Goal: Transaction & Acquisition: Obtain resource

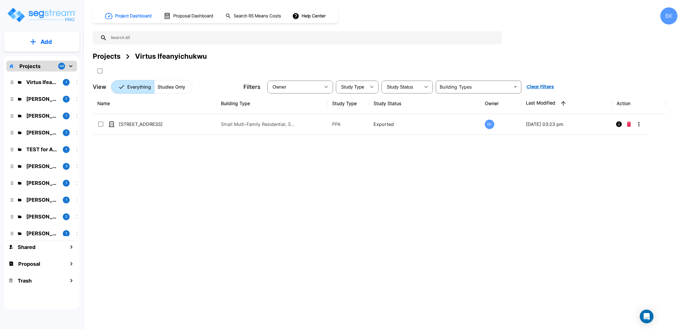
drag, startPoint x: 42, startPoint y: 97, endPoint x: 206, endPoint y: 166, distance: 178.3
click at [42, 97] on p "[PERSON_NAME]" at bounding box center [42, 99] width 32 height 8
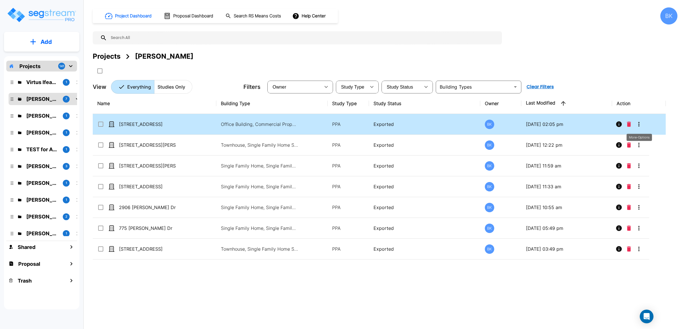
click at [637, 124] on icon "More-Options" at bounding box center [638, 124] width 7 height 7
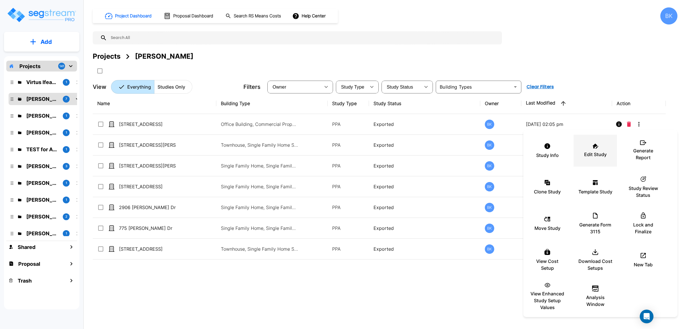
click at [592, 151] on p "Edit Study" at bounding box center [595, 154] width 23 height 7
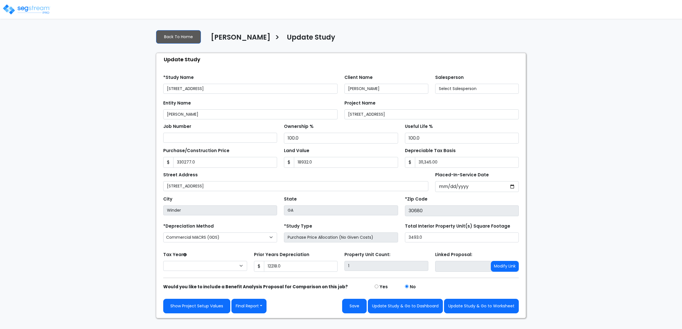
type input "330,277.0"
type input "18,932.0"
type input "12,218.0"
select select "2024"
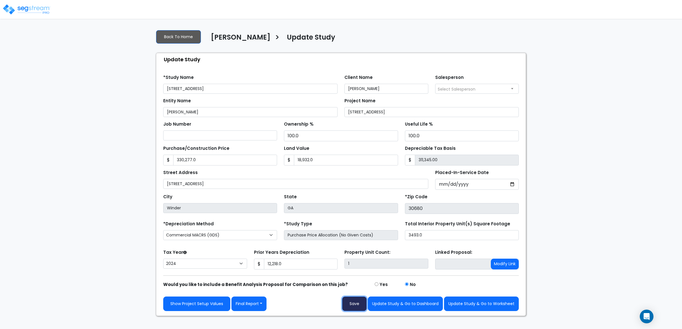
click at [361, 303] on button "Save" at bounding box center [354, 304] width 25 height 15
type input "330277"
type input "18932"
type input "12218"
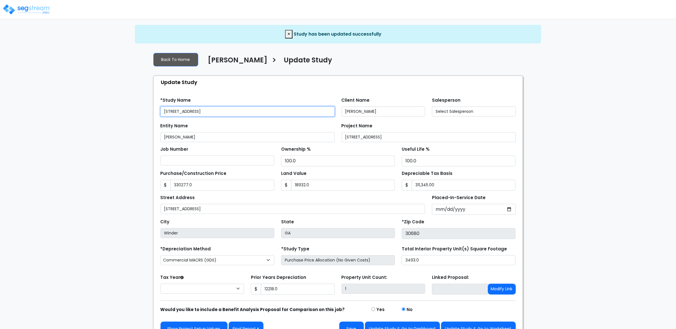
type input "330,277.0"
type input "18,932.0"
type input "12,218.0"
select select "2024"
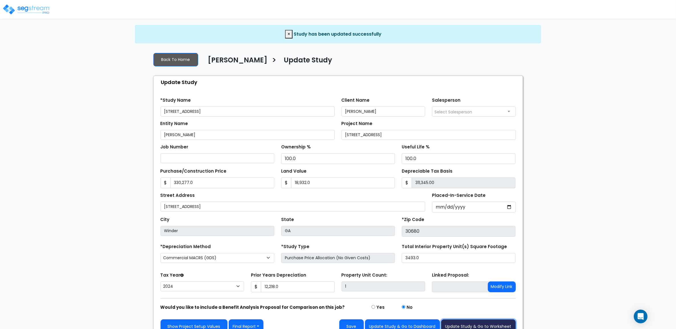
click at [495, 324] on button "Update Study & Go to Worksheet" at bounding box center [478, 327] width 75 height 15
type input "330277"
type input "18932"
type input "12218"
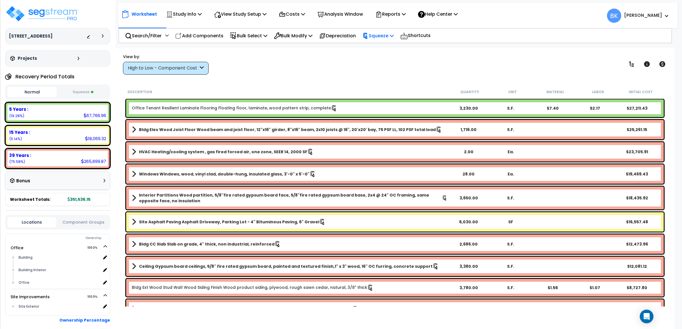
click at [391, 39] on p "Squeeze" at bounding box center [377, 36] width 31 height 8
click at [383, 59] on link "Reset Squeeze" at bounding box center [387, 60] width 56 height 11
click at [299, 15] on p "Costs" at bounding box center [292, 14] width 26 height 8
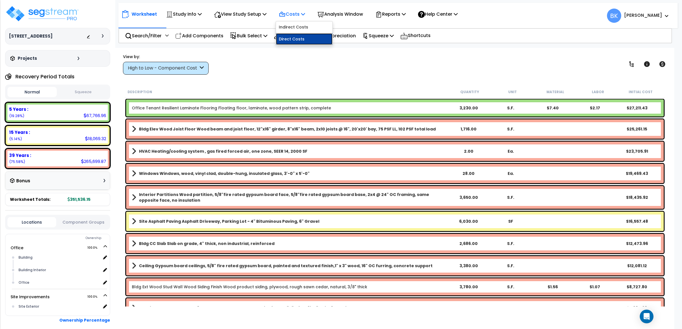
click at [298, 37] on link "Direct Costs" at bounding box center [304, 38] width 56 height 11
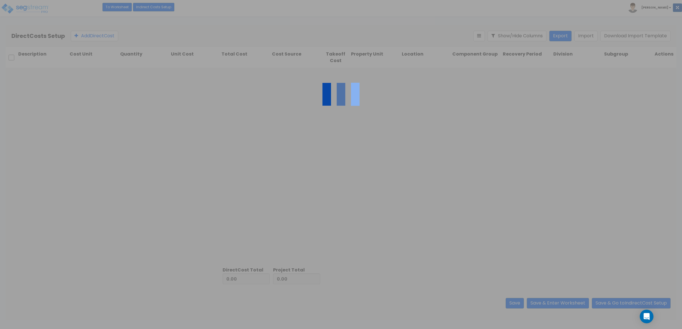
type input "2,796.00"
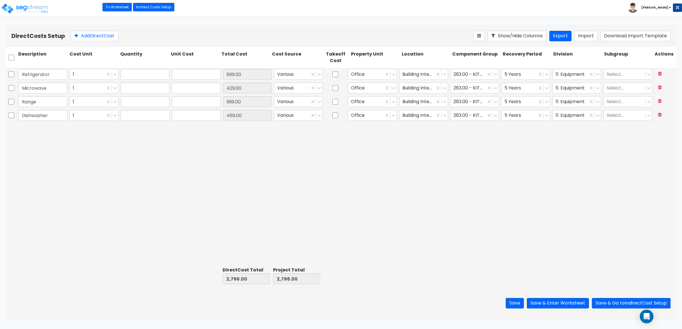
type input "1.00"
type input "899.00"
type input "1.00"
type input "429.00"
type input "1.00"
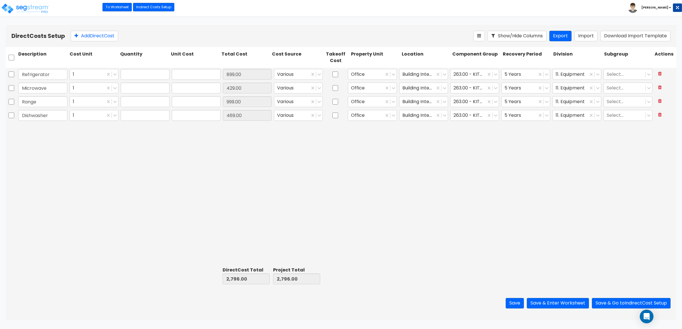
type input "999.00"
type input "1.00"
type input "469.00"
click at [106, 37] on button "Add Direct Cost" at bounding box center [94, 36] width 47 height 11
type input "HVAC"
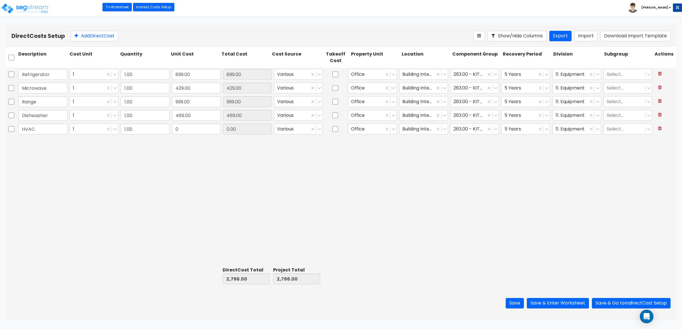
click at [99, 159] on div "Refrigerator 1 1.00 899.00 899.00 Various Office Building Interior 263.00 - KIT…" at bounding box center [341, 166] width 670 height 197
click at [152, 129] on input "0" at bounding box center [145, 129] width 49 height 11
type input "1"
drag, startPoint x: 159, startPoint y: 160, endPoint x: 166, endPoint y: 149, distance: 13.0
click at [160, 160] on div "Refrigerator 1 1.00 899.00 899.00 Various Office Building Interior 263.00 - KIT…" at bounding box center [341, 166] width 670 height 197
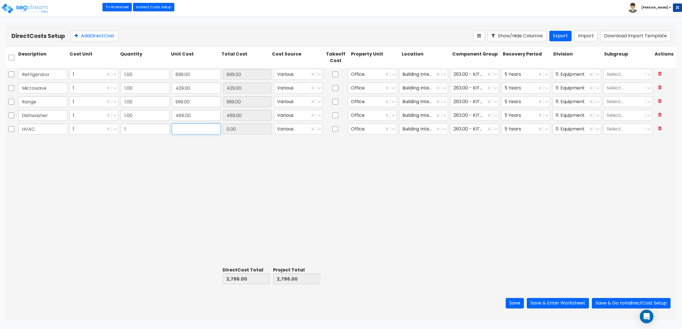
click at [197, 129] on input "text" at bounding box center [196, 129] width 49 height 11
type input "21,000"
type input "23,796.00"
type input "21,000.00"
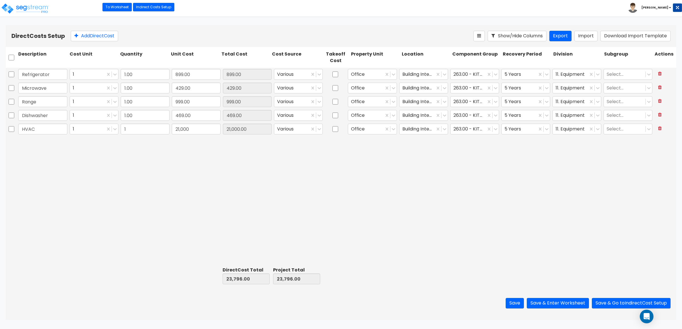
click at [275, 185] on div "Refrigerator 1 1.00 899.00 899.00 Various Office Building Interior 263.00 - KIT…" at bounding box center [341, 166] width 670 height 197
click at [318, 130] on icon at bounding box center [319, 129] width 6 height 6
click at [296, 159] on div "Client Cost" at bounding box center [298, 153] width 49 height 10
click at [370, 182] on div "Refrigerator 1 1.00 899.00 899.00 Various Office Building Interior 263.00 - KIT…" at bounding box center [341, 166] width 670 height 197
click at [320, 130] on icon at bounding box center [319, 129] width 6 height 6
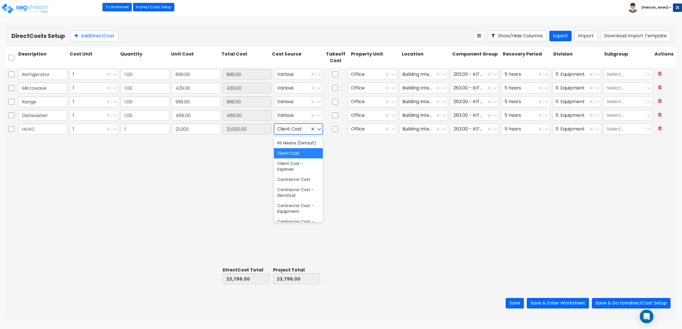
click at [398, 201] on div "Refrigerator 1 1.00 899.00 899.00 Various Office Building Interior 263.00 - KIT…" at bounding box center [341, 166] width 670 height 197
click at [445, 130] on icon at bounding box center [444, 129] width 6 height 6
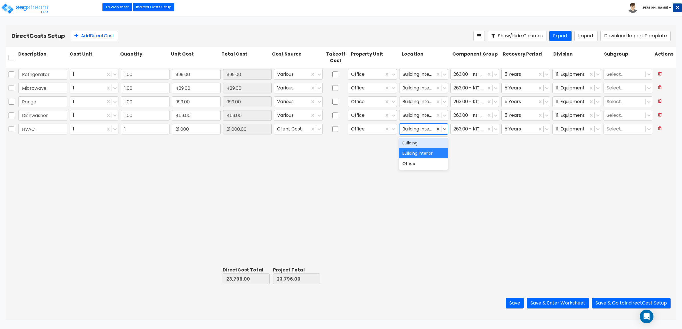
click at [426, 143] on div "Building" at bounding box center [423, 143] width 49 height 10
click at [498, 131] on icon at bounding box center [496, 129] width 6 height 6
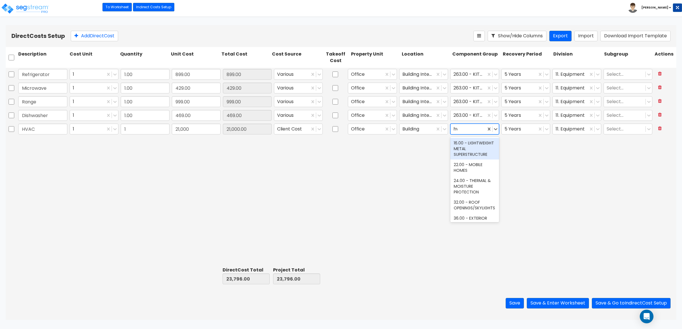
type input "hvac"
click at [482, 150] on div "147.00 - GENERAL HVAC EQUIPMENT/DUCTWORK" at bounding box center [474, 149] width 49 height 22
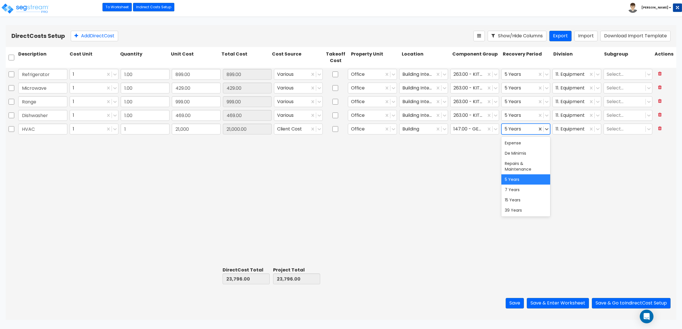
click at [535, 133] on div "5 Years" at bounding box center [518, 129] width 35 height 10
click at [509, 212] on div "39 Years" at bounding box center [525, 210] width 49 height 10
click at [613, 180] on div "Refrigerator 1 1.00 899.00 899.00 Various Office Building Interior 263.00 - KIT…" at bounding box center [341, 166] width 670 height 197
click at [576, 127] on div at bounding box center [570, 129] width 30 height 8
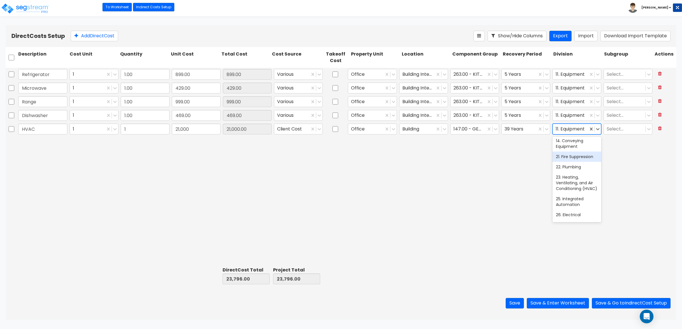
scroll to position [178, 0]
click at [564, 174] on div "23. Heating, Ventilating, and Air Conditioning (HVAC)" at bounding box center [576, 164] width 49 height 22
click at [569, 161] on div "Refrigerator 1 1.00 899.00 899.00 Various Office Building Interior 263.00 - KIT…" at bounding box center [341, 166] width 670 height 197
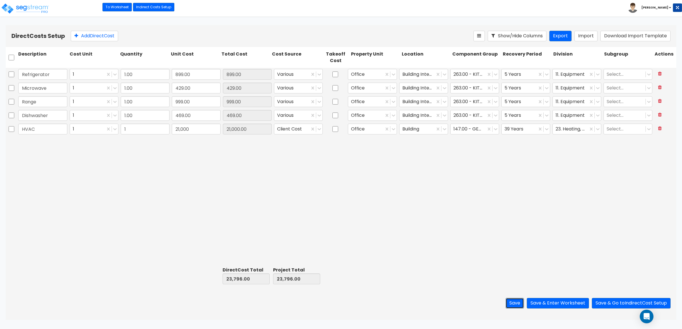
click at [517, 304] on button "Save" at bounding box center [514, 303] width 18 height 11
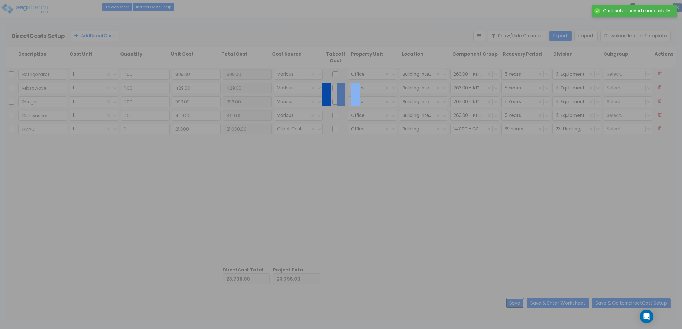
type input "1.00"
type input "21,000.00"
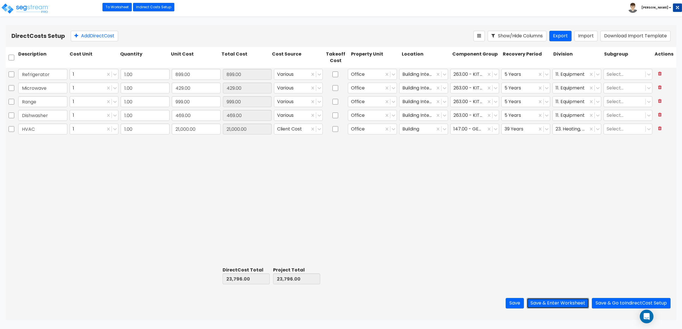
click at [558, 302] on button "Save & Enter Worksheet" at bounding box center [557, 303] width 62 height 11
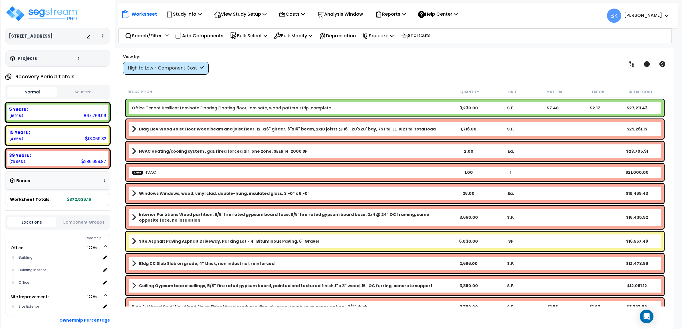
click at [167, 173] on b "Cost HVAC" at bounding box center [289, 173] width 315 height 6
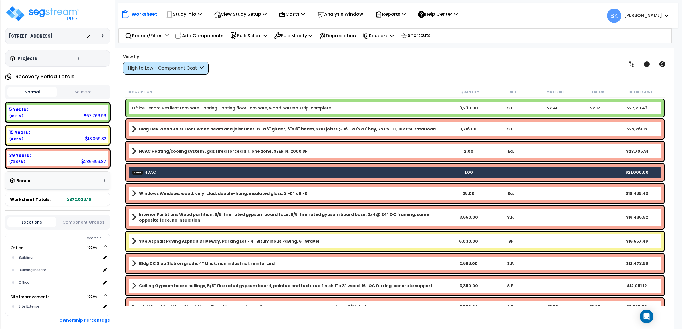
click at [167, 173] on b "Cost HVAC" at bounding box center [289, 173] width 315 height 6
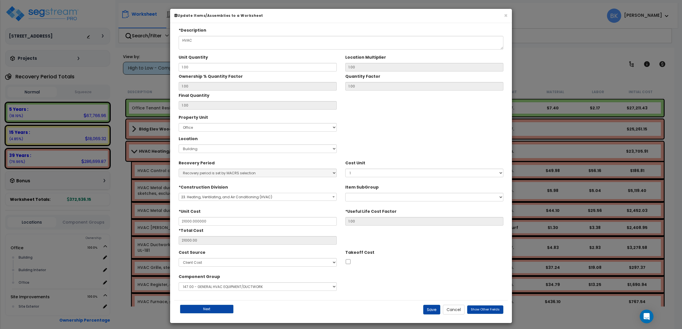
type input "$21,000.00"
click at [454, 313] on button "Cancel" at bounding box center [454, 310] width 22 height 10
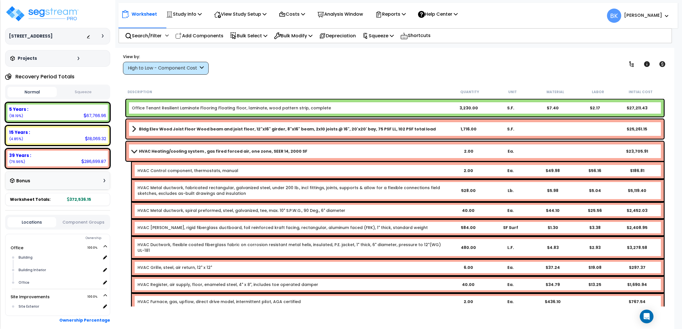
click at [177, 153] on b "HVAC Heating/cooling system , gas fired forced air, one zone, SEER 14, 2000 SF" at bounding box center [223, 152] width 168 height 6
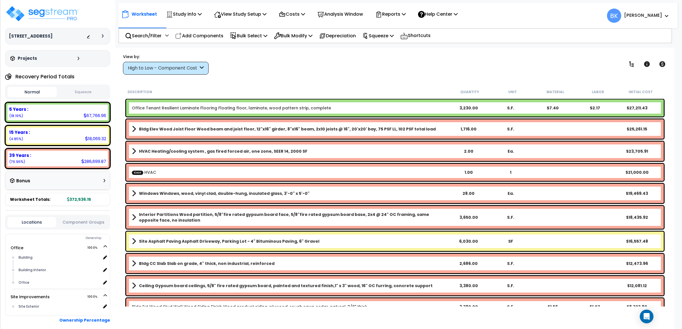
drag, startPoint x: 144, startPoint y: 67, endPoint x: 150, endPoint y: 77, distance: 11.3
click at [144, 68] on div "High to Low - Component Cost" at bounding box center [163, 68] width 70 height 7
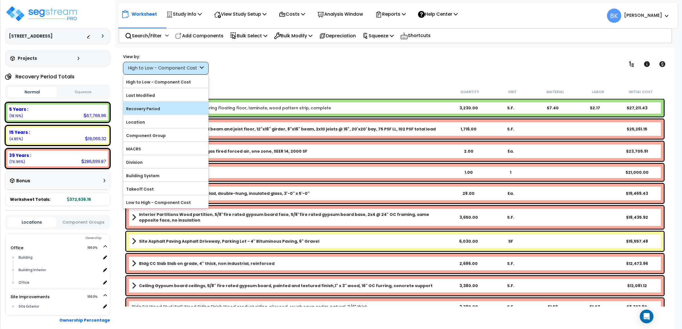
click at [142, 111] on label "Recovery Period" at bounding box center [165, 109] width 85 height 9
click at [0, 0] on input "Recovery Period" at bounding box center [0, 0] width 0 height 0
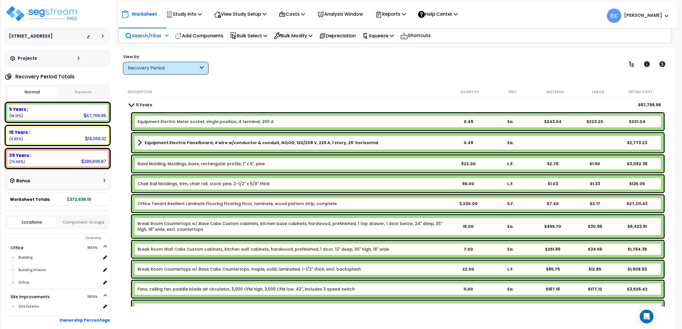
click at [147, 32] on p "Search/Filter" at bounding box center [143, 36] width 37 height 8
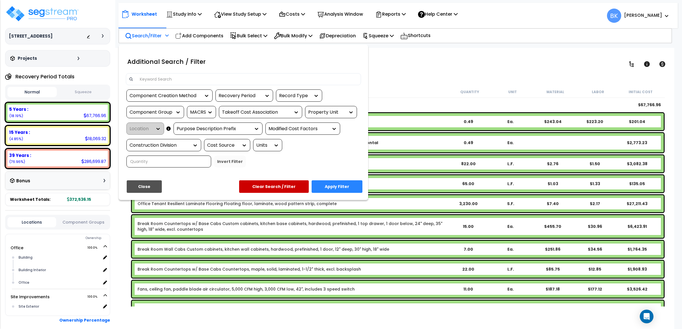
click at [153, 80] on input at bounding box center [247, 79] width 222 height 9
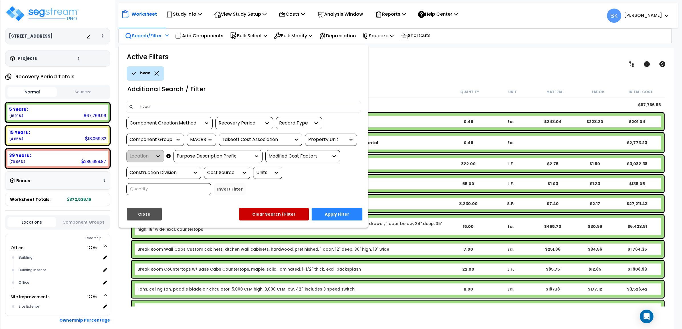
type input "hvac"
click at [344, 212] on button "Apply Filter" at bounding box center [336, 214] width 51 height 13
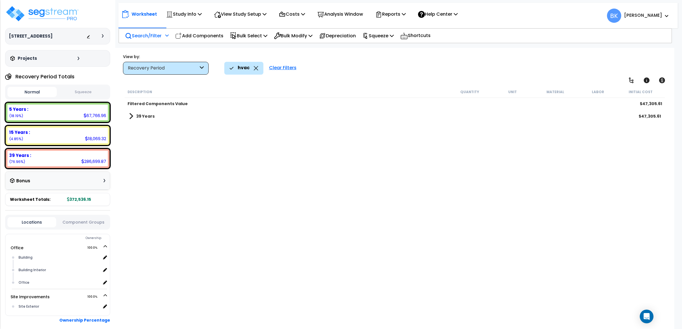
click at [130, 117] on span at bounding box center [131, 116] width 4 height 8
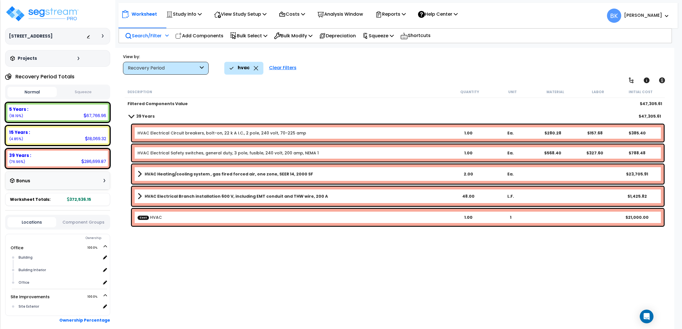
click at [140, 173] on span at bounding box center [139, 174] width 4 height 8
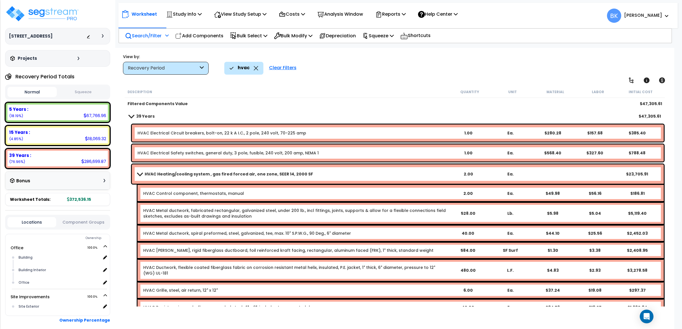
click at [137, 173] on span at bounding box center [139, 174] width 8 height 4
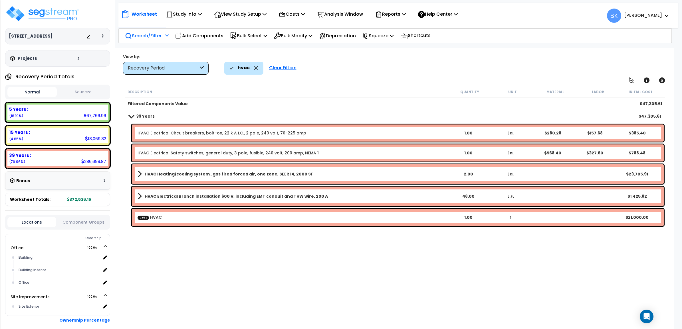
click at [230, 177] on link "HVAC Heating/cooling system , gas fired forced air, one zone, SEER 14, 2000 SF" at bounding box center [291, 174] width 309 height 8
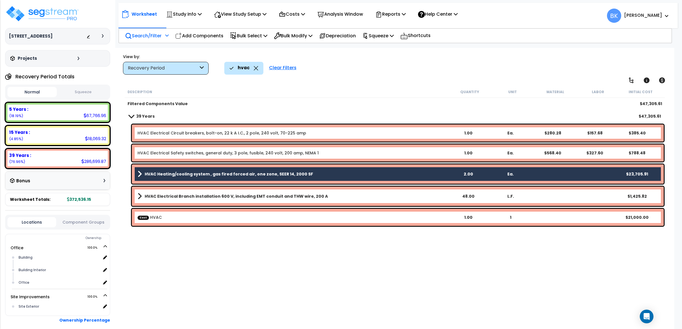
click at [230, 177] on link "HVAC Heating/cooling system , gas fired forced air, one zone, SEER 14, 2000 SF" at bounding box center [291, 174] width 309 height 8
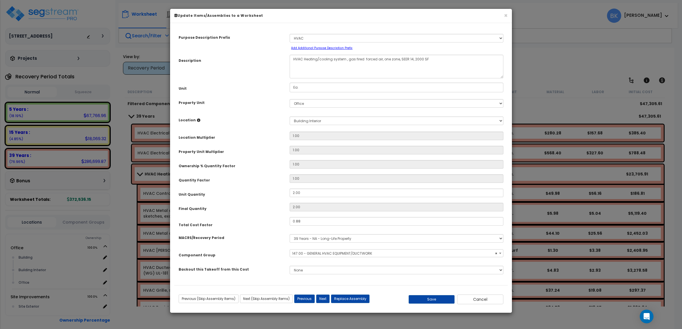
select select "39254"
click at [428, 66] on textarea "HVAC Heating/cooling system , gas fired forced air, one zone, SEER 14, 2000 SF" at bounding box center [396, 67] width 214 height 24
click at [491, 299] on button "Cancel" at bounding box center [480, 300] width 46 height 10
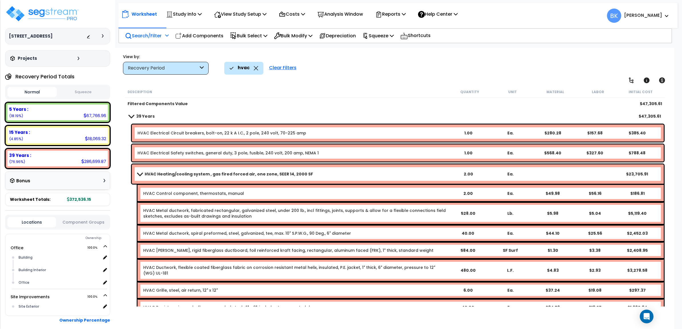
click at [141, 172] on span at bounding box center [139, 174] width 8 height 4
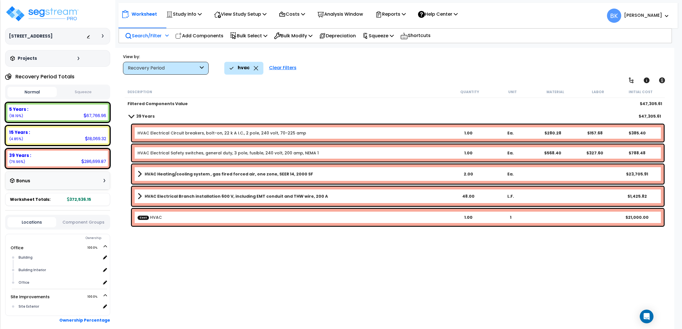
click at [208, 177] on link "HVAC Heating/cooling system , gas fired forced air, one zone, SEER 14, 2000 SF" at bounding box center [291, 174] width 309 height 8
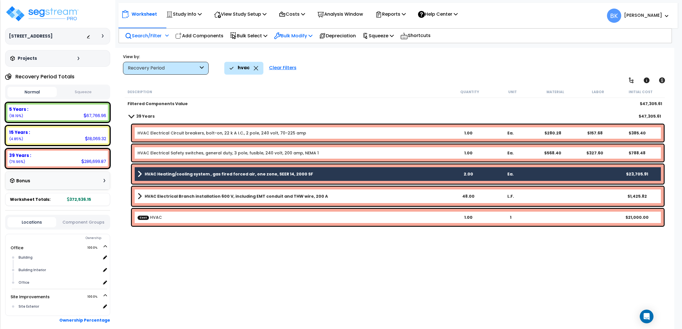
click at [312, 32] on p "Bulk Modify" at bounding box center [293, 36] width 39 height 8
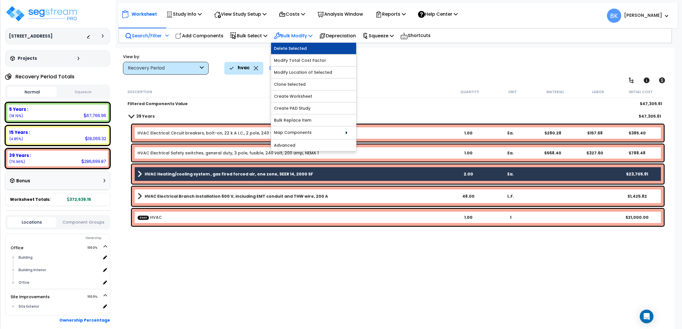
click at [301, 46] on link "Delete Selected" at bounding box center [313, 48] width 85 height 11
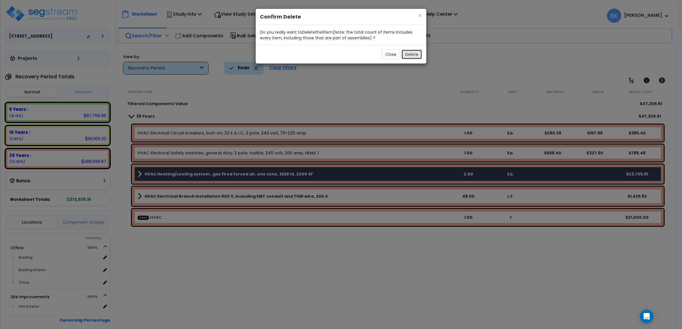
click at [411, 54] on button "Delete" at bounding box center [411, 55] width 21 height 10
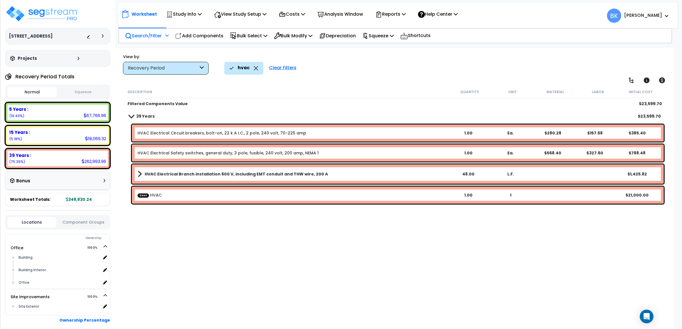
click at [254, 70] on icon at bounding box center [256, 68] width 5 height 4
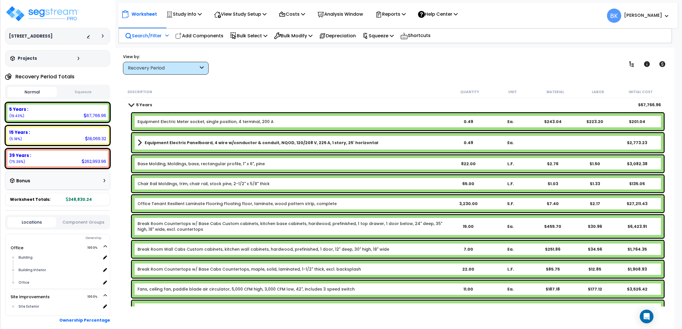
click at [198, 118] on div "Equipment Electric Meter socket, single position, 4 terminal, 200 A 0.49 Ea. $2…" at bounding box center [398, 121] width 532 height 17
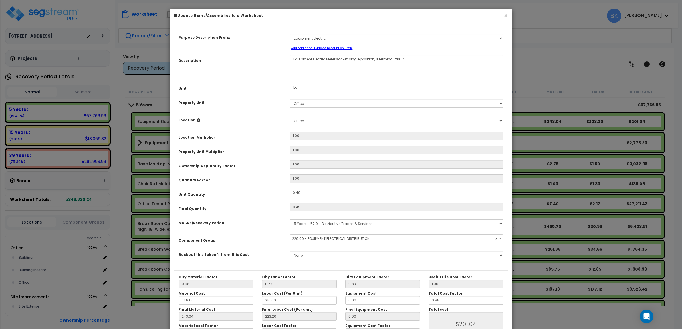
select select "39329"
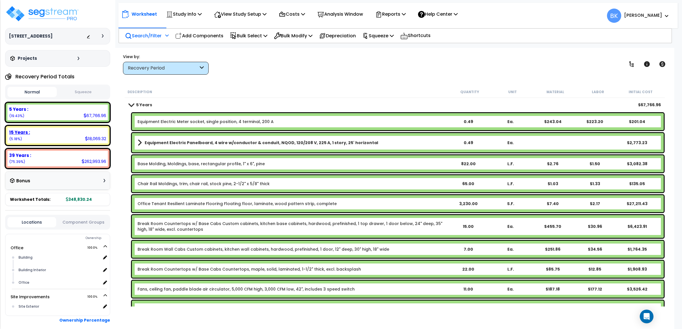
click at [40, 130] on div "15 Years :" at bounding box center [57, 132] width 97 height 6
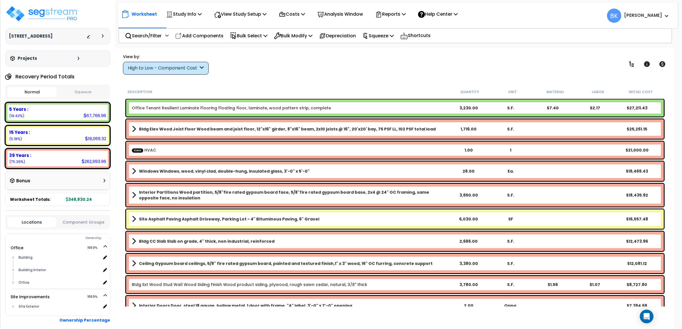
click at [186, 70] on div "High to Low - Component Cost" at bounding box center [163, 68] width 70 height 7
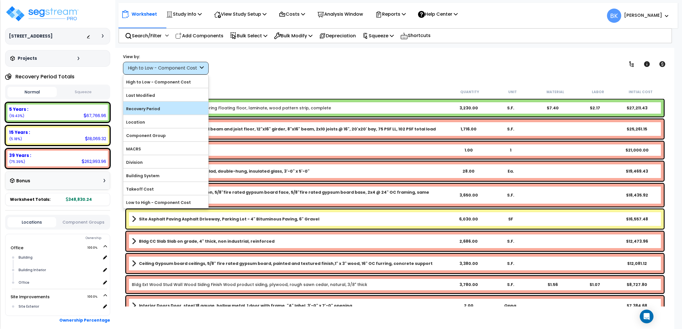
click at [154, 106] on label "Recovery Period" at bounding box center [165, 109] width 85 height 9
click at [0, 0] on input "Recovery Period" at bounding box center [0, 0] width 0 height 0
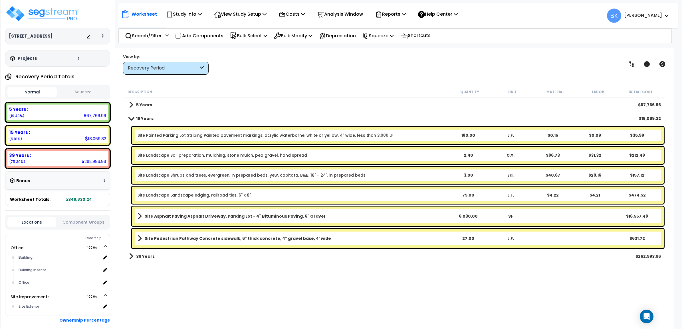
click at [191, 218] on b "Site Asphalt Paving Asphalt Driveway, Parking Lot - 4" Bituminous Paving, 6" Gr…" at bounding box center [235, 217] width 180 height 6
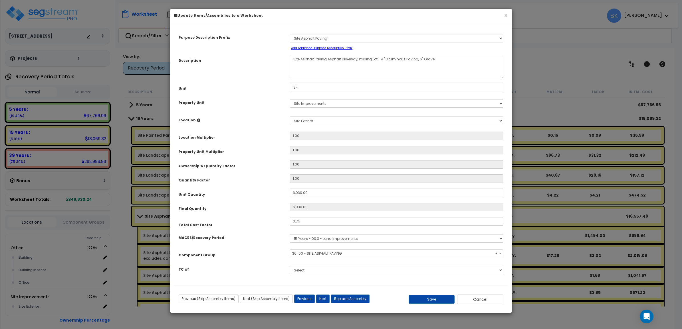
select select "39444"
click at [475, 303] on button "Cancel" at bounding box center [480, 300] width 46 height 10
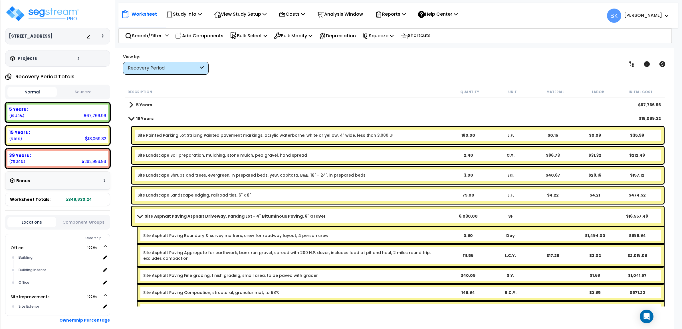
click at [133, 118] on span at bounding box center [131, 118] width 8 height 4
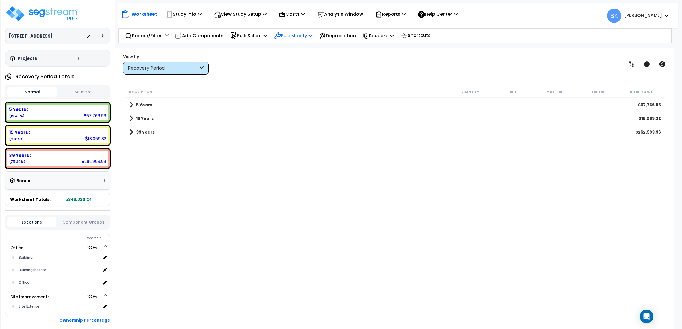
click at [277, 34] on div "Bulk Modify Delete Selected Modify Total Cost Factor Modify Location of Selecte…" at bounding box center [293, 35] width 45 height 13
click at [248, 32] on p "Bulk Select" at bounding box center [248, 36] width 37 height 8
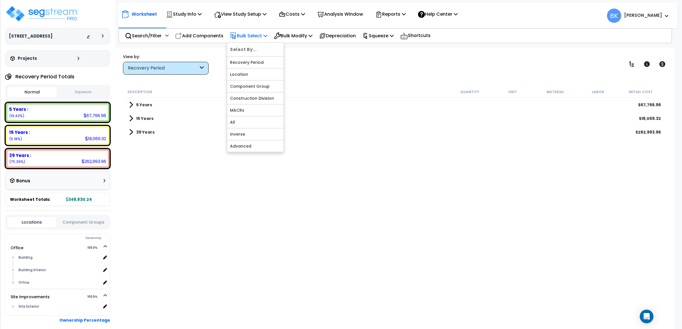
click at [251, 56] on div at bounding box center [255, 56] width 56 height 1
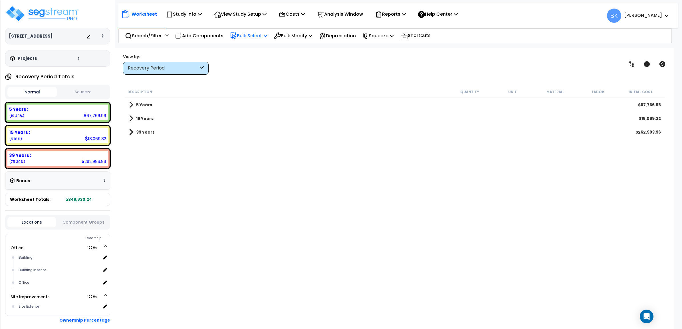
click at [248, 37] on p "Bulk Select" at bounding box center [248, 36] width 37 height 8
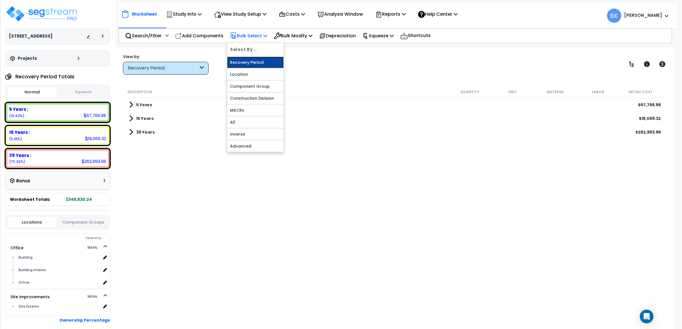
click at [248, 64] on link "Recovery Period" at bounding box center [255, 62] width 56 height 11
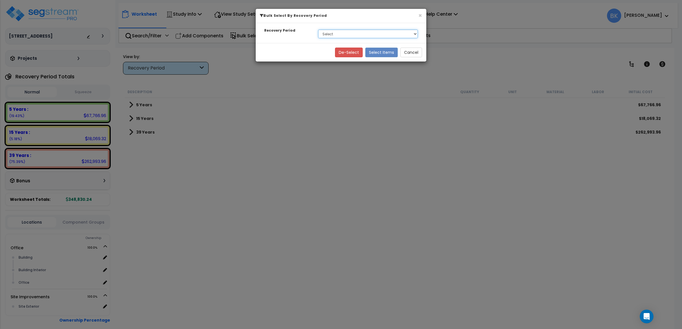
click at [350, 35] on select "Select 5 Years 15 Years 39 Years" at bounding box center [368, 34] width 100 height 9
select select "5Y"
click at [318, 30] on select "Select 5 Years 15 Years 39 Years" at bounding box center [368, 34] width 100 height 9
click at [373, 54] on button "Select Items" at bounding box center [381, 53] width 33 height 10
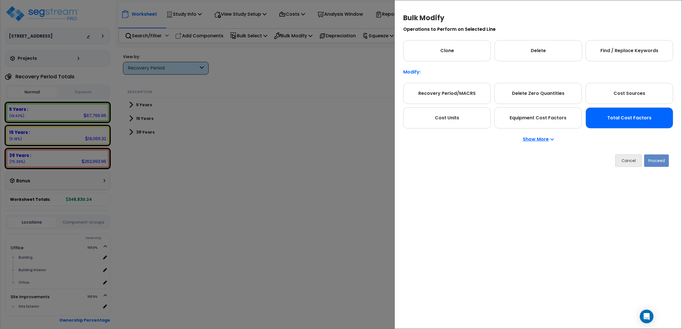
click at [651, 126] on div "Total Cost Factors" at bounding box center [629, 118] width 88 height 21
click at [656, 162] on button "Proceed" at bounding box center [656, 161] width 25 height 13
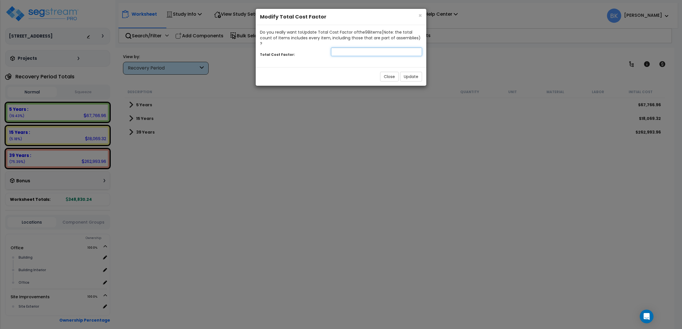
click at [367, 48] on input "number" at bounding box center [376, 52] width 91 height 9
click at [392, 72] on button "Close" at bounding box center [389, 77] width 19 height 10
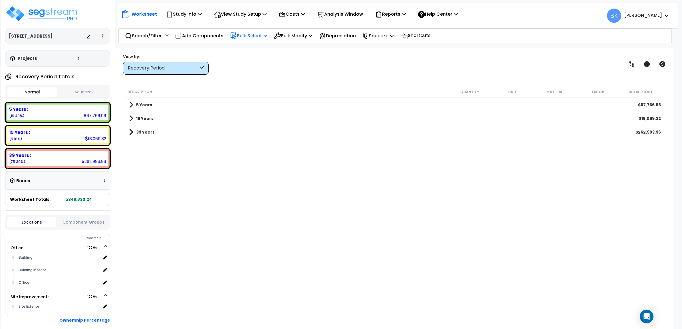
click at [257, 36] on p "Bulk Select" at bounding box center [248, 36] width 37 height 8
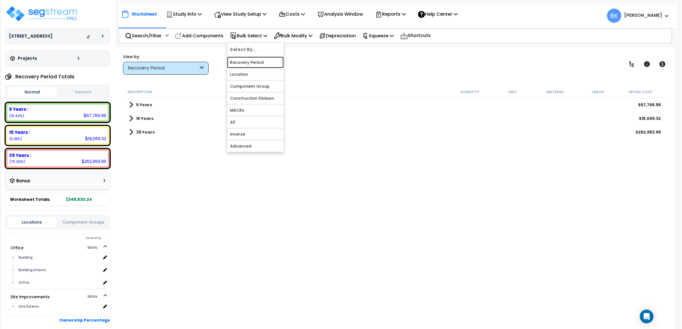
drag, startPoint x: 256, startPoint y: 64, endPoint x: 267, endPoint y: 68, distance: 11.5
click at [256, 64] on link "Recovery Period" at bounding box center [255, 62] width 56 height 11
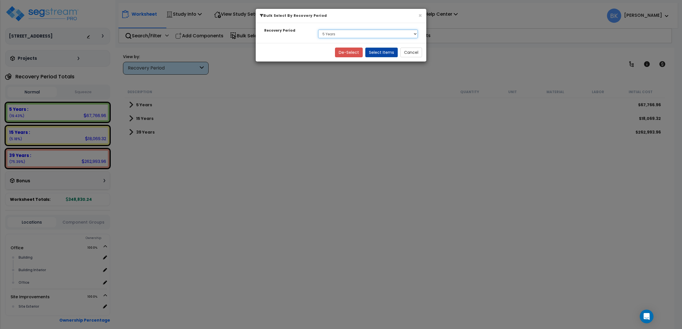
click at [344, 32] on select "Select 5 Years 15 Years 39 Years" at bounding box center [368, 34] width 100 height 9
click at [359, 37] on select "Select 5 Years 15 Years 39 Years" at bounding box center [368, 34] width 100 height 9
click at [379, 52] on button "Select Items" at bounding box center [381, 53] width 33 height 10
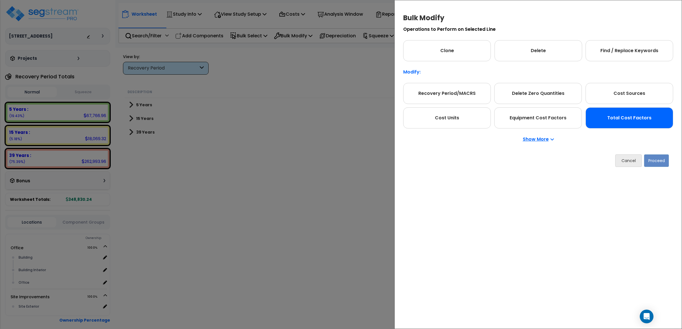
click at [650, 122] on div "Total Cost Factors" at bounding box center [629, 118] width 88 height 21
click at [653, 162] on button "Proceed" at bounding box center [656, 161] width 25 height 13
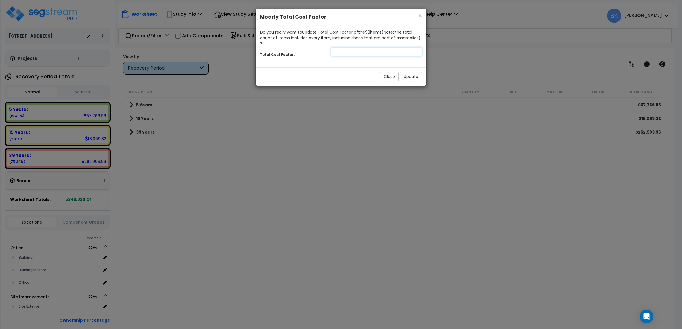
click at [341, 48] on input "number" at bounding box center [376, 52] width 91 height 9
type input "0.8"
click at [408, 73] on button "Update" at bounding box center [411, 77] width 22 height 10
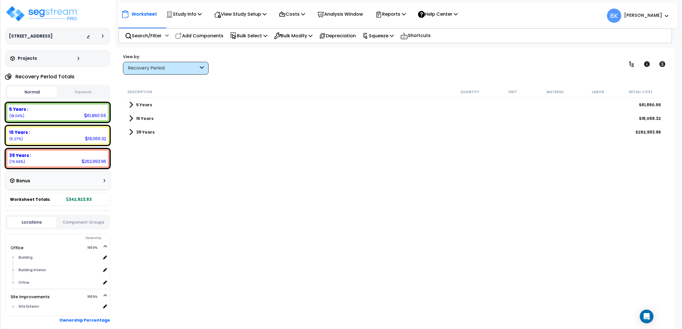
click at [152, 60] on div "View by: Recovery Period High to Low - Component Cost" at bounding box center [166, 64] width 86 height 21
click at [173, 64] on div "Recovery Period" at bounding box center [166, 68] width 86 height 13
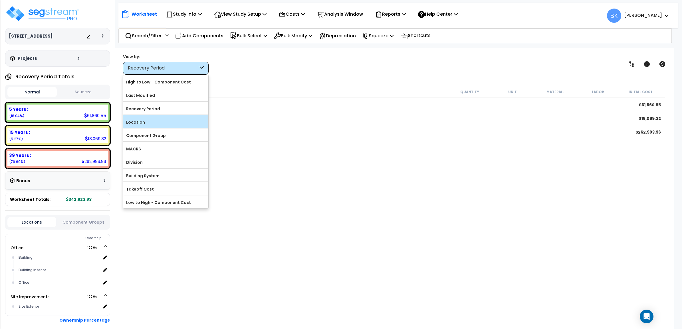
click at [159, 127] on label "Location" at bounding box center [165, 122] width 85 height 9
click at [0, 0] on input "Location" at bounding box center [0, 0] width 0 height 0
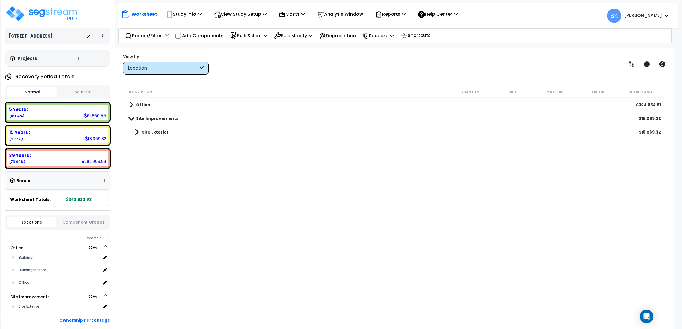
click at [140, 131] on link "Site Exterior" at bounding box center [149, 132] width 40 height 8
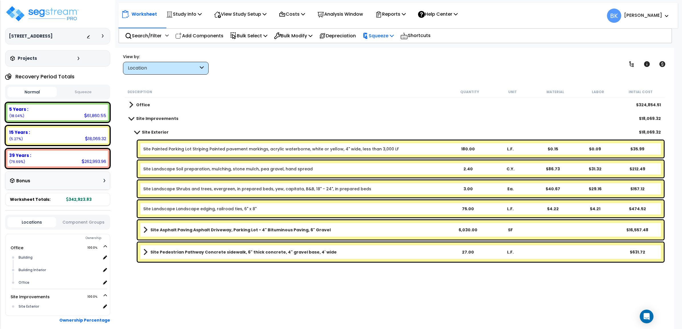
click at [391, 39] on p "Squeeze" at bounding box center [377, 36] width 31 height 8
click at [294, 63] on div "View by: Location High to Low - Component Cost" at bounding box center [395, 64] width 548 height 21
click at [396, 13] on p "Reports" at bounding box center [390, 14] width 31 height 8
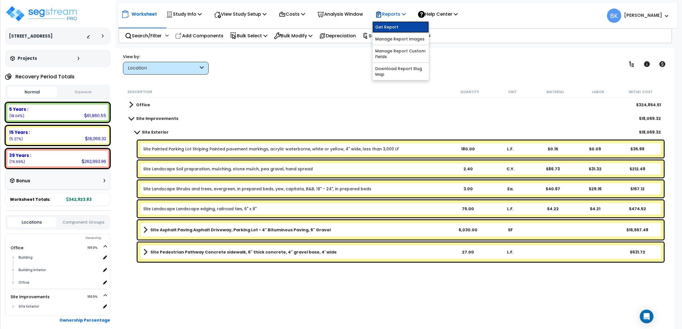
click at [397, 23] on link "Get Report" at bounding box center [400, 26] width 56 height 11
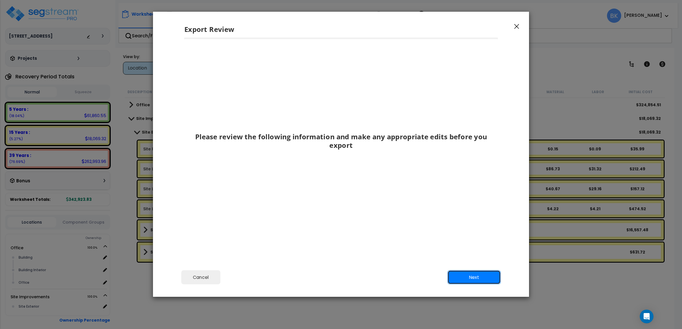
click at [485, 281] on button "Next" at bounding box center [473, 278] width 53 height 14
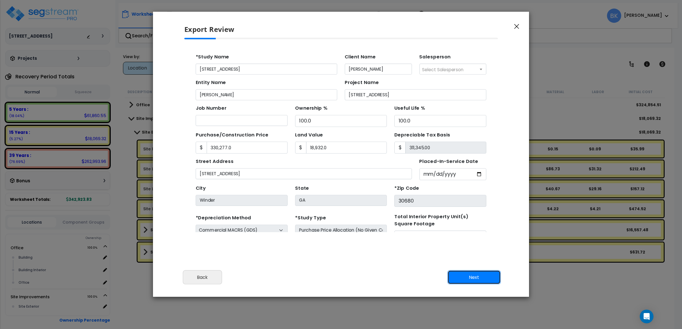
click at [484, 281] on button "Next" at bounding box center [473, 278] width 53 height 14
type input "330277"
type input "18932"
type input "12218"
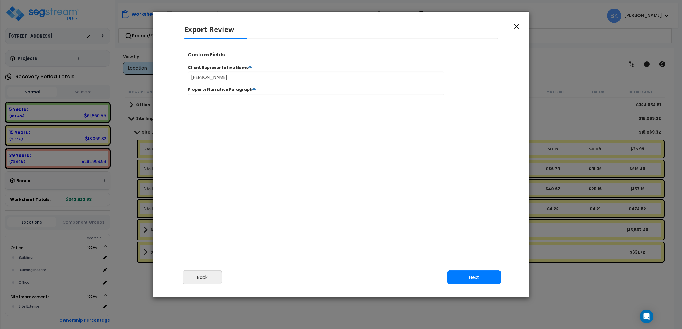
type input "330,277.0"
type input "18,932.0"
type input "12,218.0"
select select "2024"
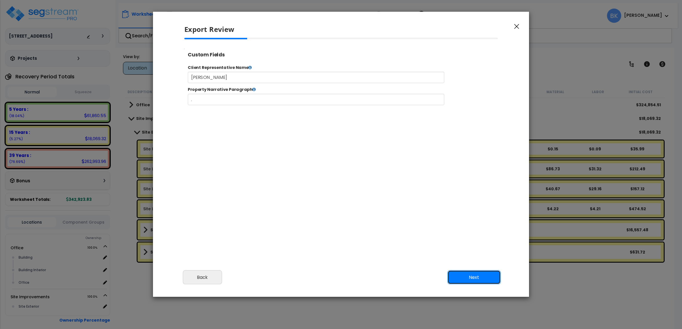
click at [479, 278] on button "Next" at bounding box center [473, 278] width 53 height 14
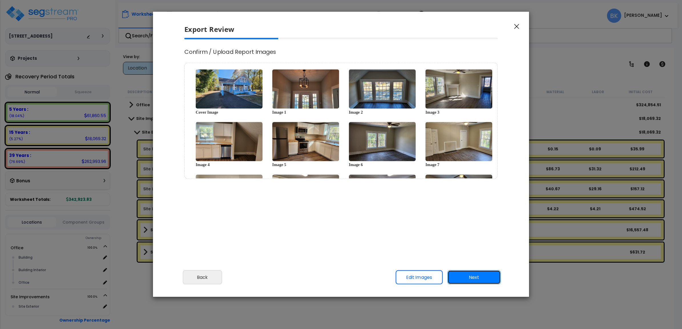
scroll to position [0, 0]
click at [479, 278] on button "Next" at bounding box center [473, 278] width 53 height 14
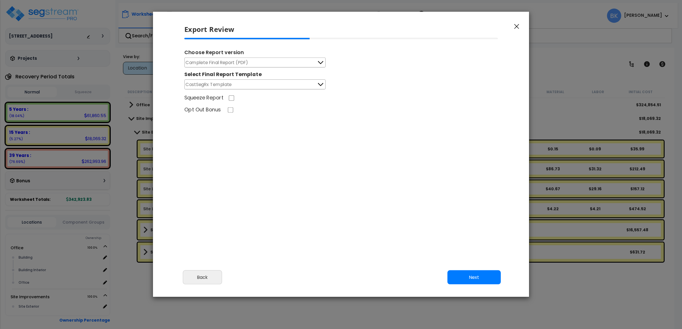
click at [286, 63] on button "Complete Final Report (PDF)" at bounding box center [254, 63] width 141 height 10
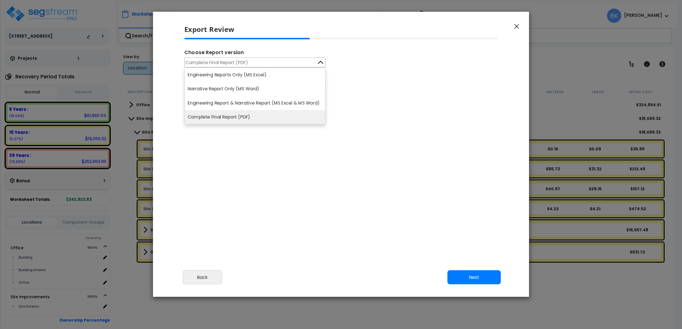
click at [258, 77] on li "Engineering Reports Only (MS Excel)" at bounding box center [255, 75] width 141 height 14
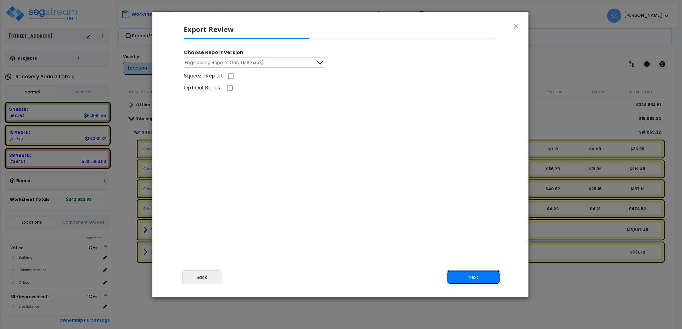
click at [465, 280] on button "Next" at bounding box center [473, 278] width 53 height 14
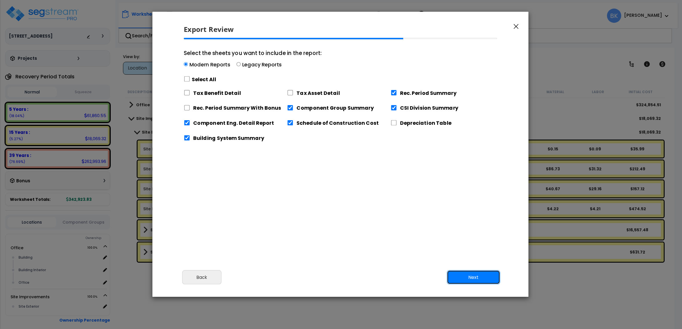
click at [475, 276] on button "Next" at bounding box center [473, 278] width 53 height 14
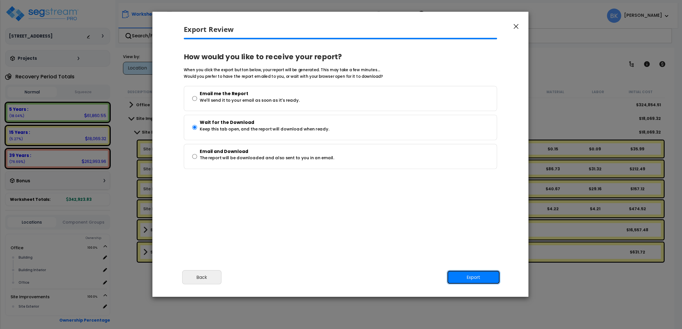
click at [475, 280] on button "Export" at bounding box center [473, 278] width 53 height 14
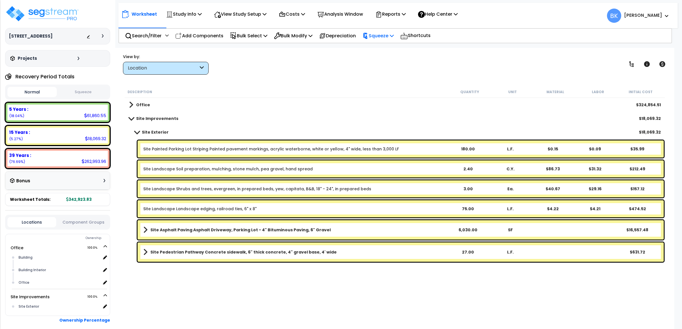
click at [394, 39] on p "Squeeze" at bounding box center [377, 36] width 31 height 8
click at [391, 47] on link "Squeeze" at bounding box center [387, 48] width 56 height 11
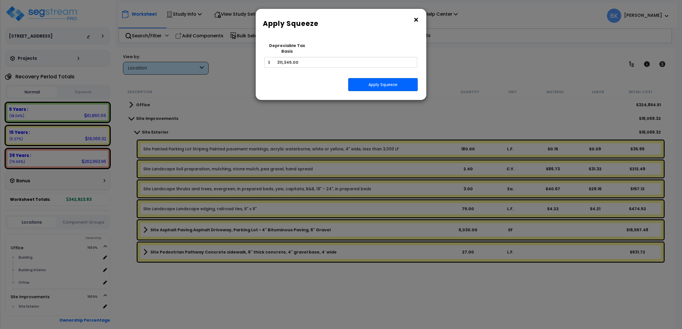
click at [415, 23] on button "×" at bounding box center [416, 19] width 6 height 9
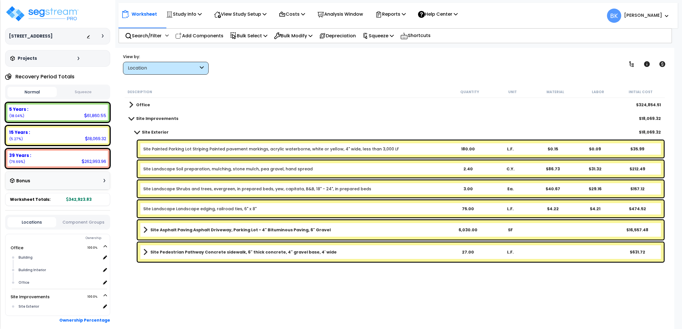
drag, startPoint x: 173, startPoint y: 64, endPoint x: 173, endPoint y: 79, distance: 14.5
click at [173, 64] on div "Location" at bounding box center [166, 68] width 86 height 13
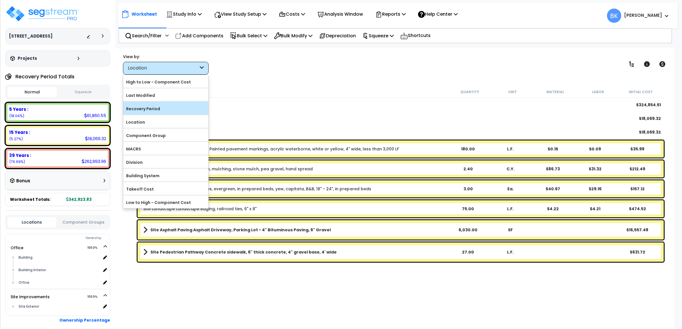
click at [153, 111] on label "Recovery Period" at bounding box center [165, 109] width 85 height 9
click at [0, 0] on input "Recovery Period" at bounding box center [0, 0] width 0 height 0
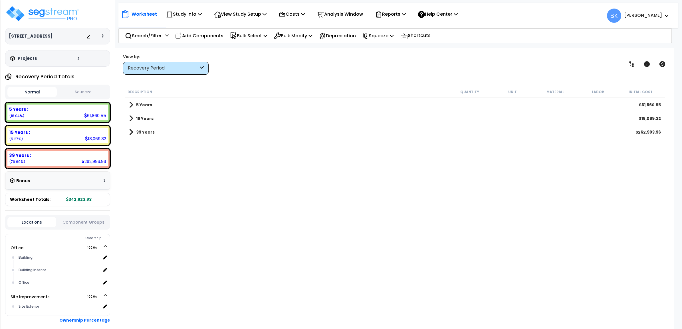
click at [130, 102] on span at bounding box center [131, 105] width 4 height 8
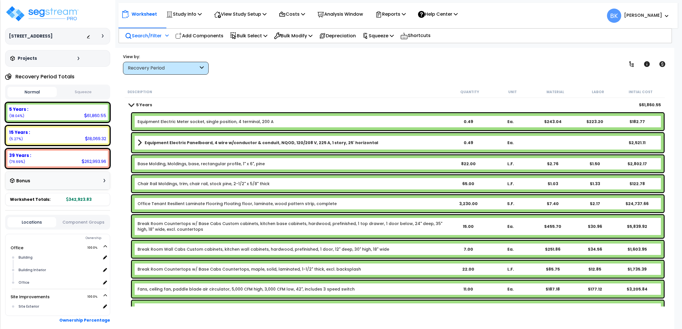
click at [144, 33] on p "Search/Filter" at bounding box center [143, 36] width 37 height 8
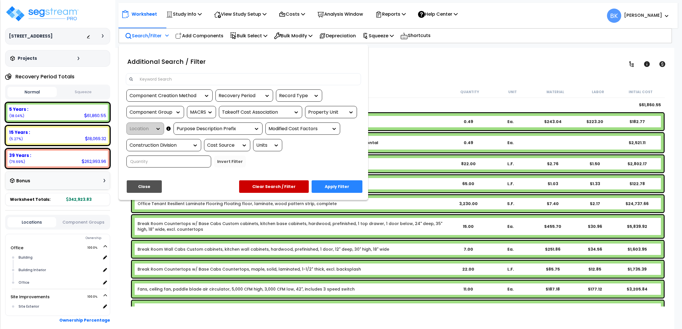
click at [169, 78] on input at bounding box center [247, 79] width 222 height 9
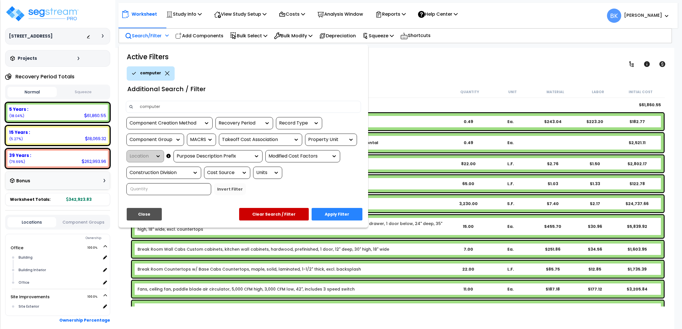
type input "computer"
click at [329, 212] on button "Apply Filter" at bounding box center [336, 214] width 51 height 13
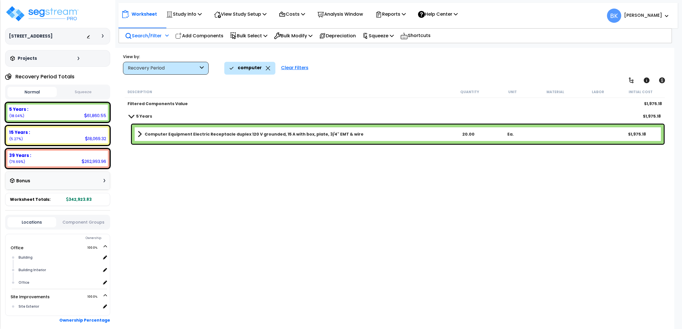
click at [140, 133] on span at bounding box center [139, 134] width 4 height 8
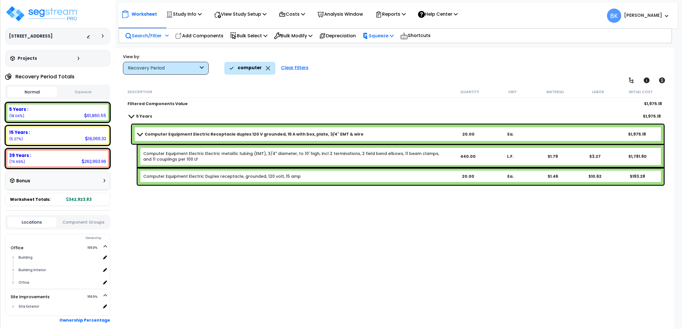
click at [386, 36] on p "Squeeze" at bounding box center [377, 36] width 31 height 8
click at [387, 44] on link "Squeeze" at bounding box center [387, 48] width 56 height 11
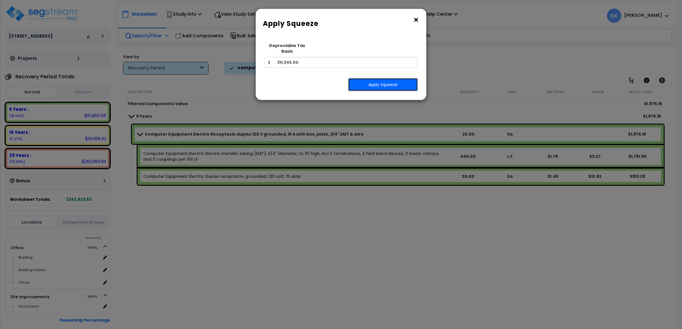
click at [383, 78] on button "Apply Squeeze" at bounding box center [383, 84] width 70 height 13
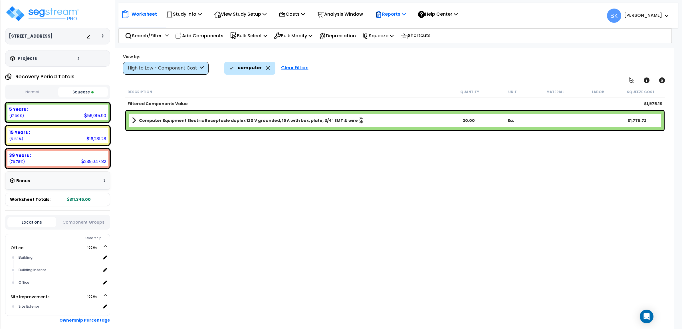
click at [404, 13] on p "Reports" at bounding box center [390, 14] width 31 height 8
click at [408, 26] on link "Get Report" at bounding box center [400, 26] width 56 height 11
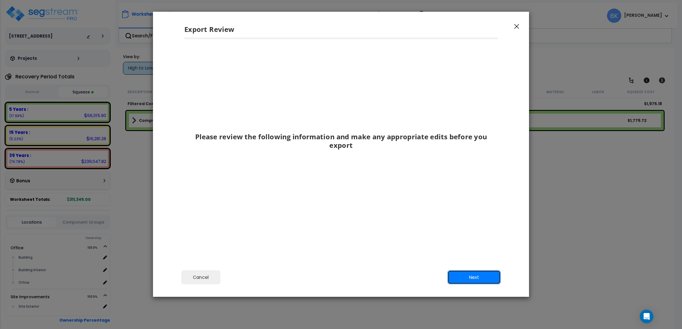
click at [481, 276] on button "Next" at bounding box center [473, 278] width 53 height 14
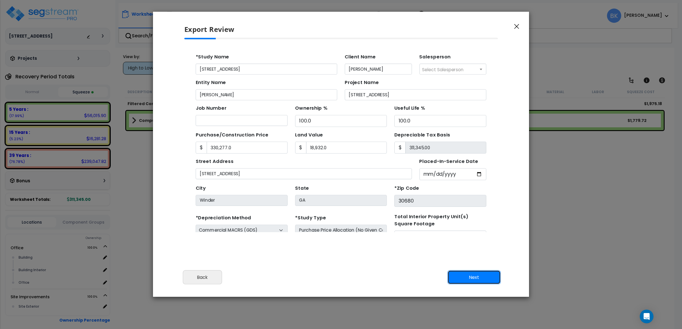
click at [476, 276] on button "Next" at bounding box center [473, 278] width 53 height 14
type input "330277"
type input "18932"
type input "12218"
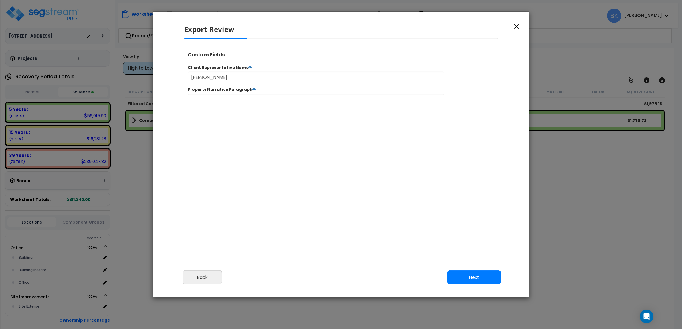
select select "2024"
click at [475, 276] on button "Next" at bounding box center [473, 278] width 53 height 14
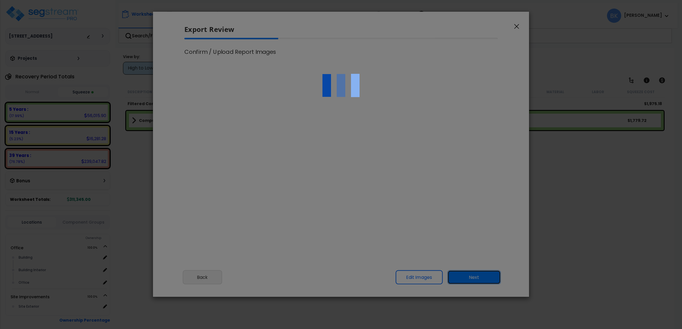
scroll to position [0, 0]
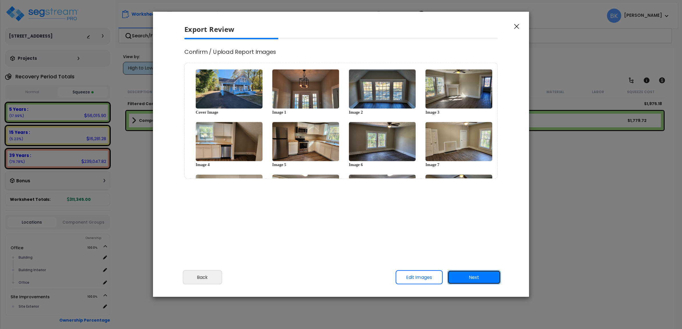
click at [474, 276] on button "Next" at bounding box center [473, 278] width 53 height 14
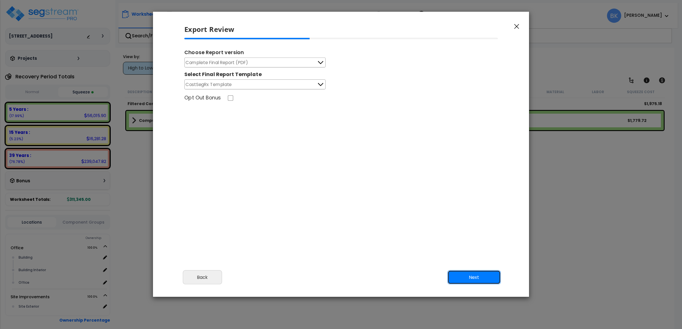
click at [468, 276] on button "Next" at bounding box center [473, 278] width 53 height 14
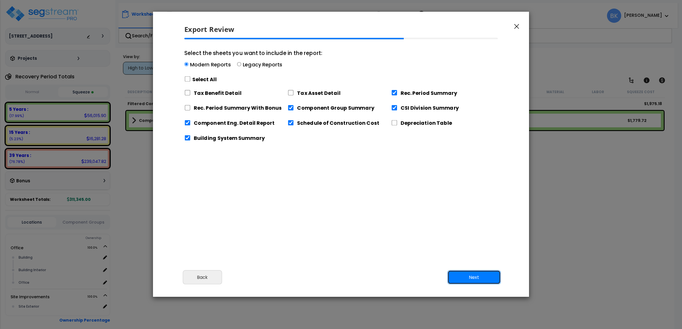
click at [469, 280] on button "Next" at bounding box center [473, 278] width 53 height 14
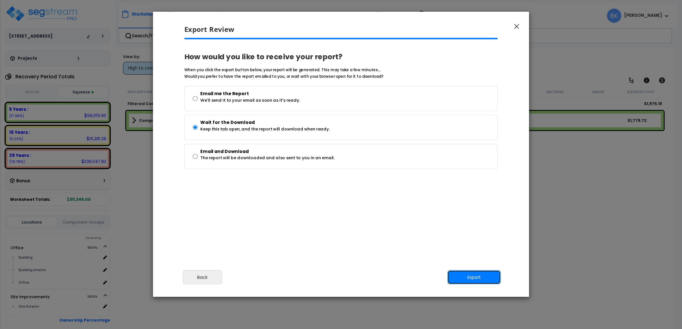
click at [468, 280] on button "Export" at bounding box center [473, 278] width 53 height 14
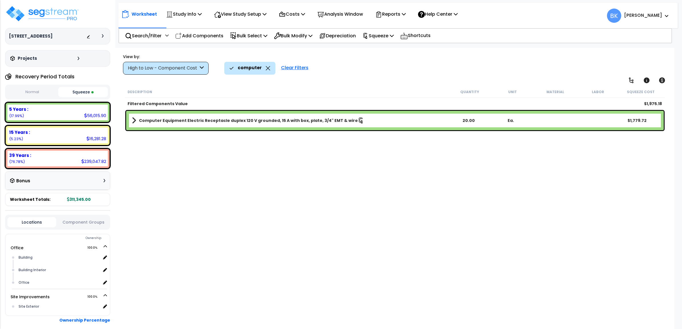
click at [467, 183] on div "Description Quantity Unit Material Labor Squeeze Cost Filtered Components Value…" at bounding box center [395, 196] width 542 height 221
drag, startPoint x: 289, startPoint y: 254, endPoint x: 286, endPoint y: 17, distance: 237.0
click at [292, 252] on div "Description Quantity Unit Material Labor Squeeze Cost Filtered Components Value…" at bounding box center [395, 196] width 542 height 221
click at [392, 13] on p "Reports" at bounding box center [390, 14] width 31 height 8
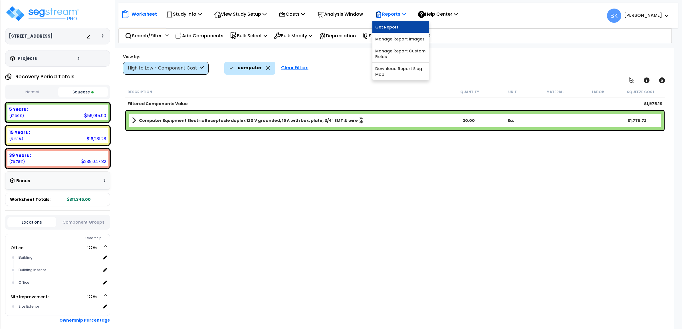
click at [395, 21] on div "Reports Get Report Manage Report Images Manage Report Custom Fields Download Re…" at bounding box center [390, 13] width 37 height 13
drag, startPoint x: 395, startPoint y: 22, endPoint x: 396, endPoint y: 15, distance: 7.7
click at [396, 15] on p "Reports" at bounding box center [390, 14] width 31 height 8
click at [402, 30] on link "Get Report" at bounding box center [400, 26] width 56 height 11
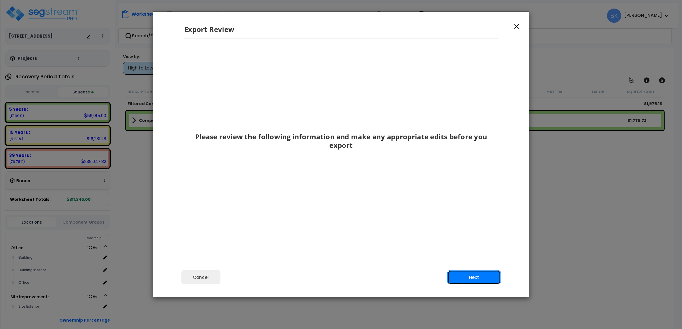
click at [481, 274] on button "Next" at bounding box center [473, 278] width 53 height 14
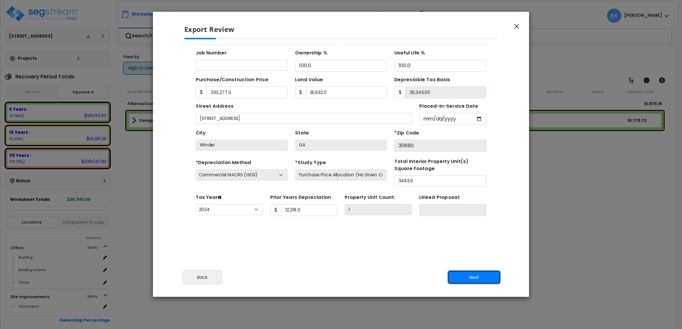
click at [485, 274] on button "Next" at bounding box center [473, 278] width 53 height 14
type input "330277"
type input "18932"
type input "12218"
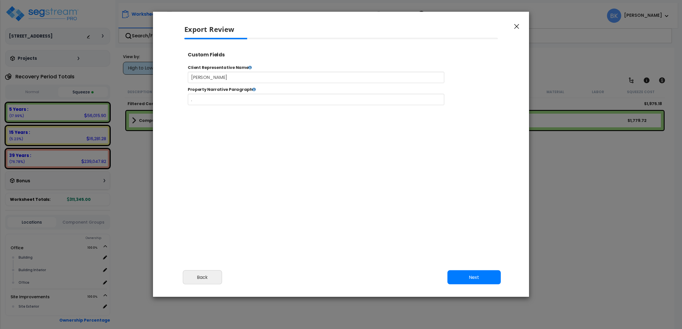
select select "2024"
click at [487, 278] on button "Next" at bounding box center [473, 278] width 53 height 14
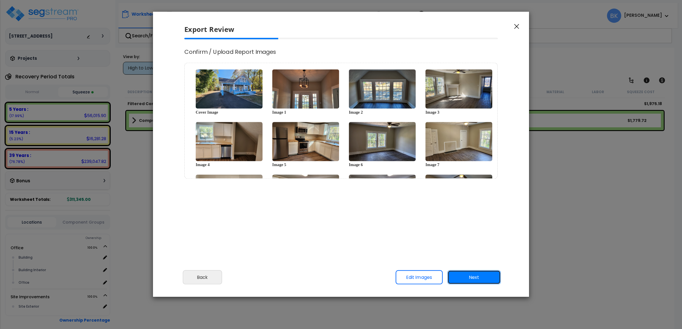
scroll to position [0, 0]
click at [456, 281] on button "Next" at bounding box center [473, 278] width 53 height 14
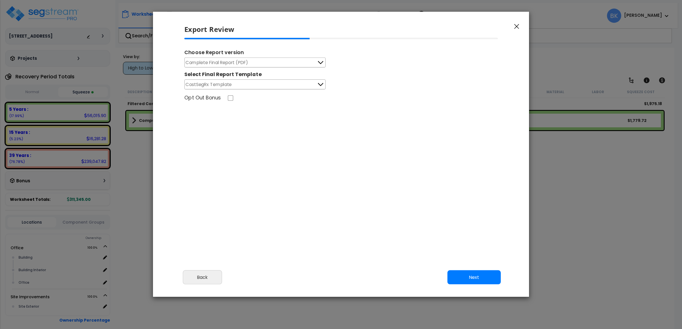
click at [272, 63] on button "Complete Final Report (PDF)" at bounding box center [254, 63] width 141 height 10
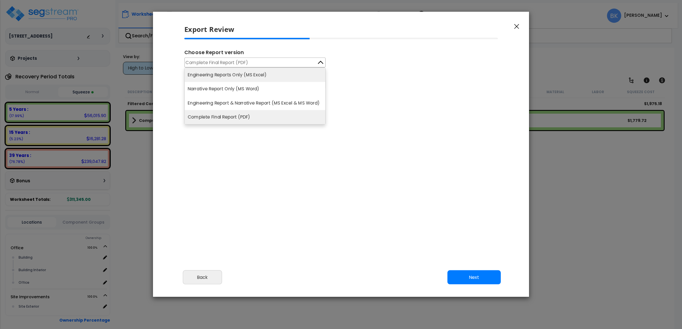
click at [233, 76] on li "Engineering Reports Only (MS Excel)" at bounding box center [255, 75] width 141 height 14
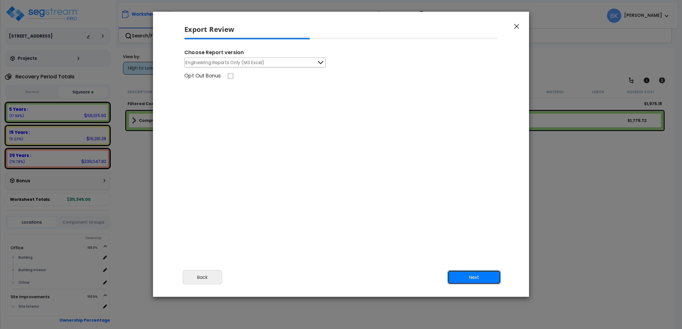
click at [458, 276] on button "Next" at bounding box center [473, 278] width 53 height 14
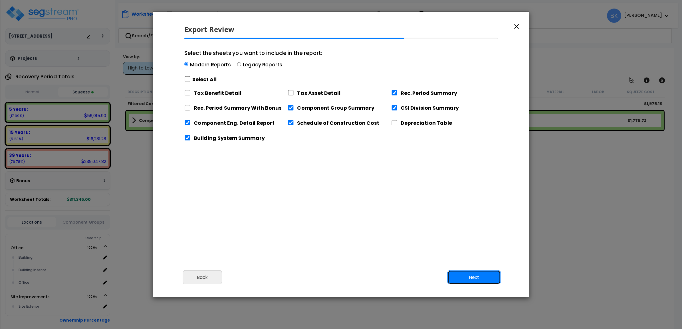
click at [458, 276] on button "Next" at bounding box center [473, 278] width 53 height 14
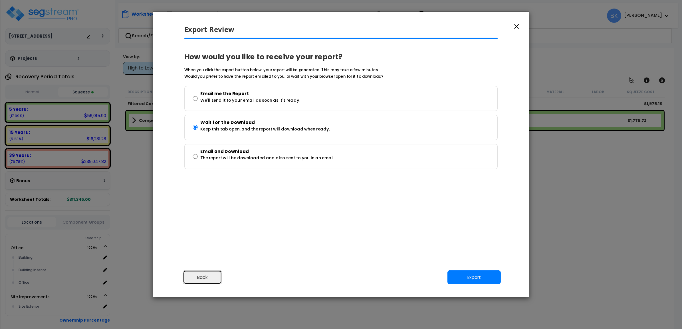
click at [185, 274] on button "Back" at bounding box center [202, 278] width 39 height 14
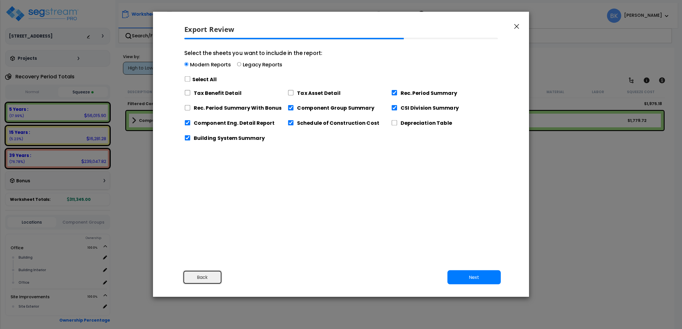
click at [186, 276] on button "Back" at bounding box center [202, 278] width 39 height 14
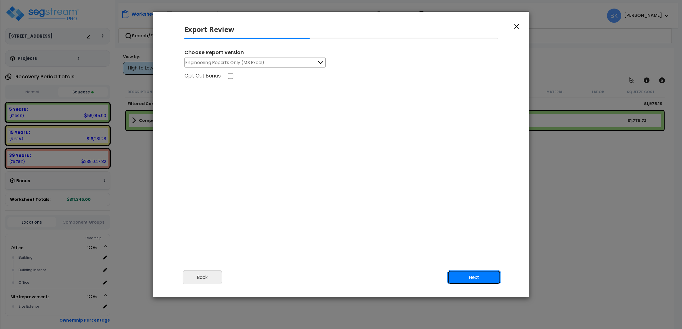
click at [479, 278] on button "Next" at bounding box center [473, 278] width 53 height 14
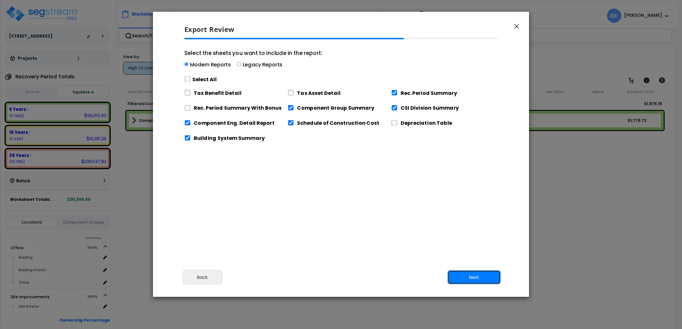
click at [479, 278] on button "Next" at bounding box center [473, 278] width 53 height 14
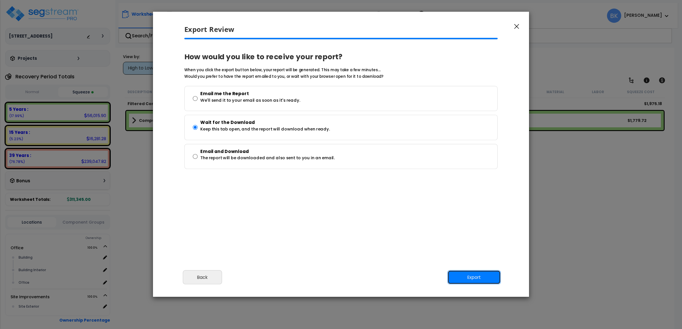
click at [479, 280] on button "Export" at bounding box center [473, 278] width 53 height 14
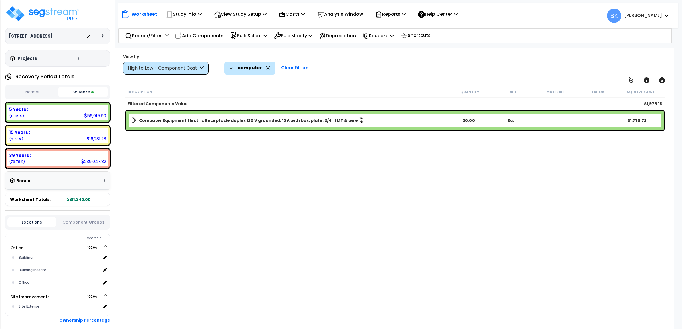
click at [266, 68] on icon at bounding box center [268, 68] width 5 height 4
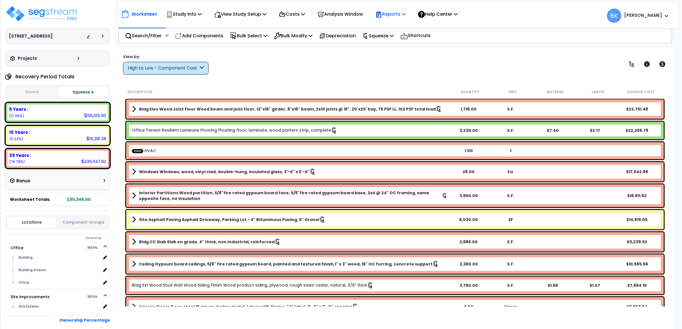
click at [401, 16] on p "Reports" at bounding box center [390, 14] width 31 height 8
click at [395, 22] on link "Get Report" at bounding box center [400, 26] width 56 height 11
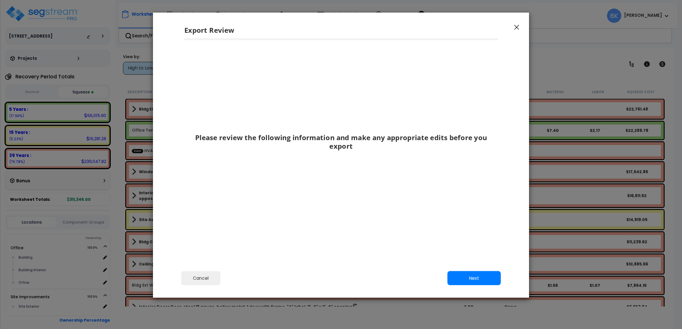
drag, startPoint x: 474, startPoint y: 270, endPoint x: 474, endPoint y: 273, distance: 3.2
click at [474, 271] on div "Cancel Back Next Export Edit Images" at bounding box center [341, 282] width 376 height 31
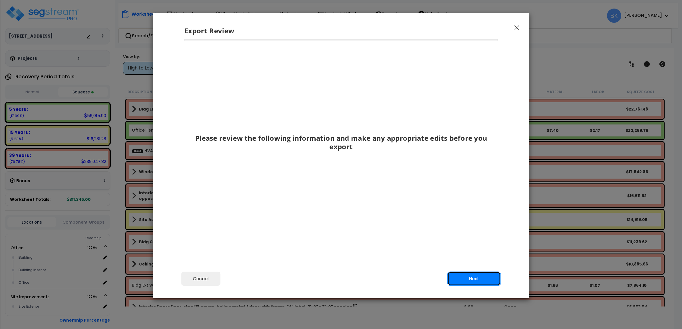
click at [473, 274] on button "Next" at bounding box center [473, 279] width 53 height 14
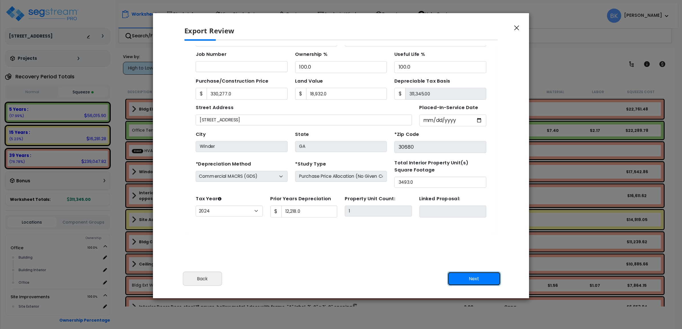
click at [474, 280] on button "Next" at bounding box center [473, 279] width 53 height 14
type input "330277"
type input "18932"
type input "12218"
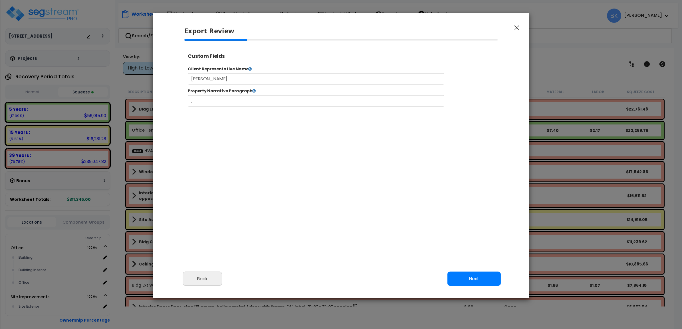
select select "2024"
click at [464, 281] on button "Next" at bounding box center [473, 279] width 53 height 14
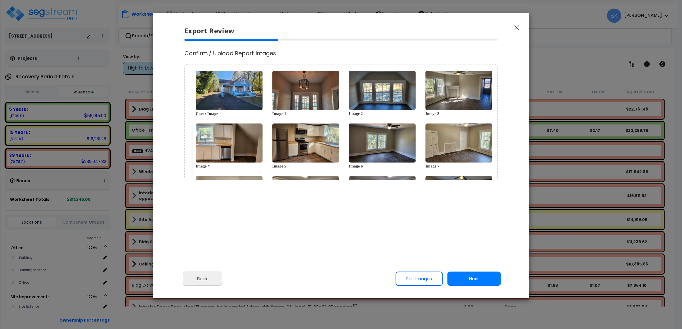
scroll to position [0, 0]
click at [480, 277] on button "Next" at bounding box center [473, 279] width 53 height 14
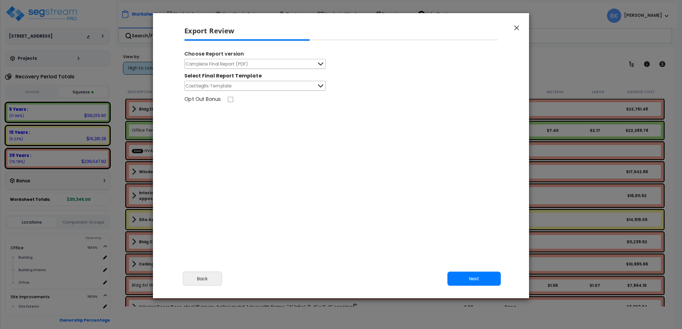
click at [247, 88] on button "CostSegRx Template" at bounding box center [254, 86] width 141 height 10
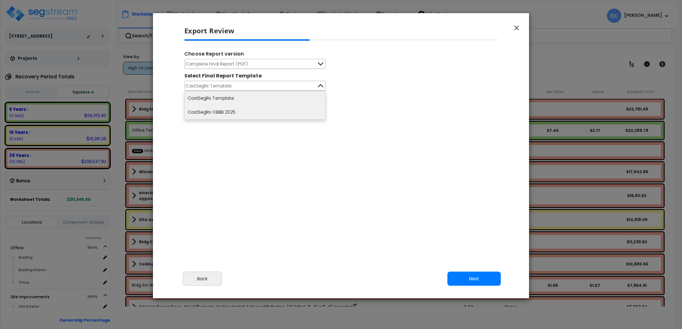
click at [228, 112] on li "CostSegRx OBBB 2025" at bounding box center [255, 113] width 141 height 14
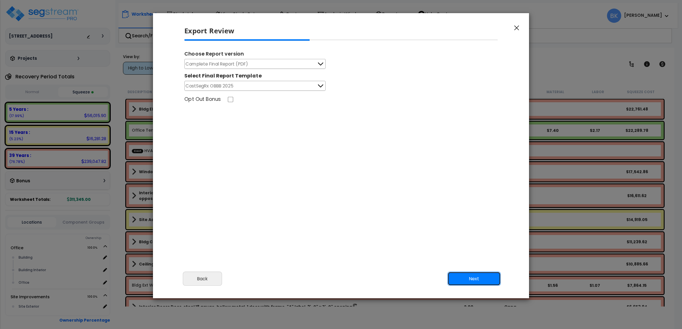
click at [469, 277] on button "Next" at bounding box center [473, 279] width 53 height 14
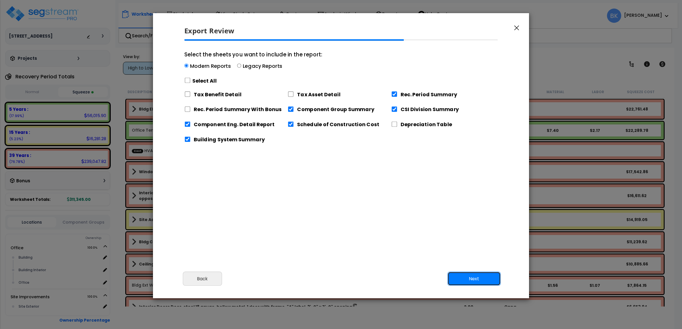
click at [468, 280] on button "Next" at bounding box center [473, 279] width 53 height 14
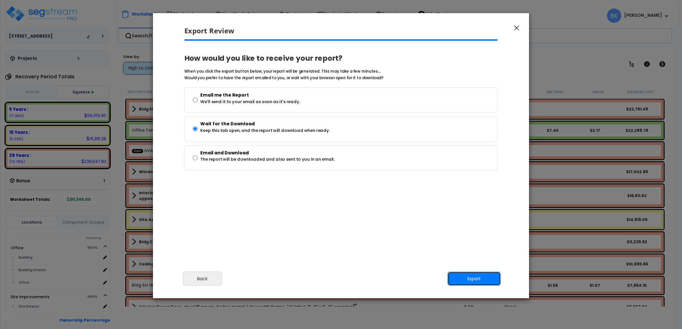
click at [468, 282] on button "Export" at bounding box center [473, 279] width 53 height 14
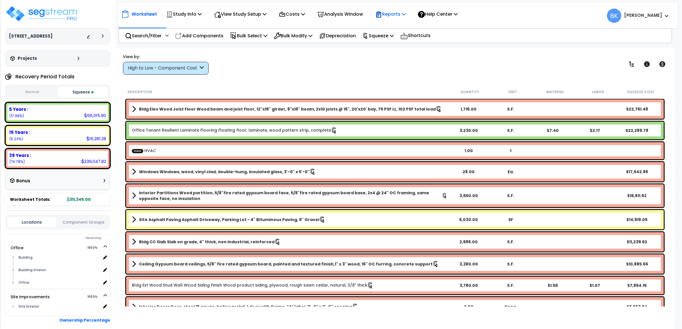
click at [397, 16] on p "Reports" at bounding box center [390, 14] width 31 height 8
click at [398, 29] on link "Get Report" at bounding box center [400, 26] width 56 height 11
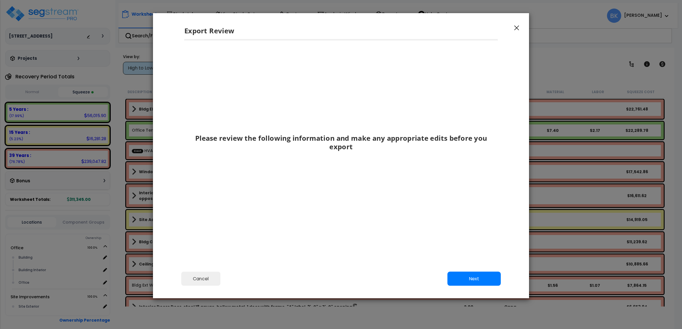
click at [516, 29] on icon "button" at bounding box center [516, 27] width 5 height 5
